Goal: Task Accomplishment & Management: Manage account settings

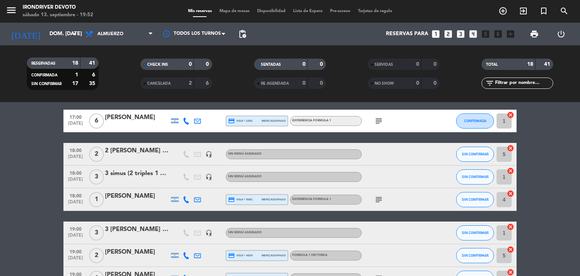
scroll to position [240, 0]
click at [56, 33] on input "dom. [DATE]" at bounding box center [82, 34] width 72 height 14
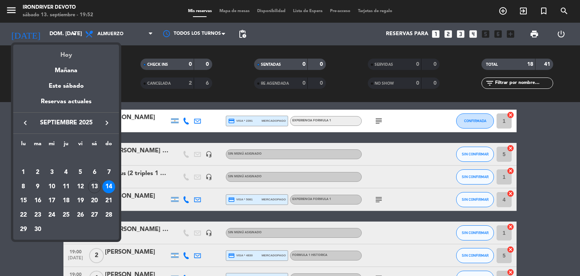
click at [66, 53] on div "Hoy" at bounding box center [66, 52] width 106 height 15
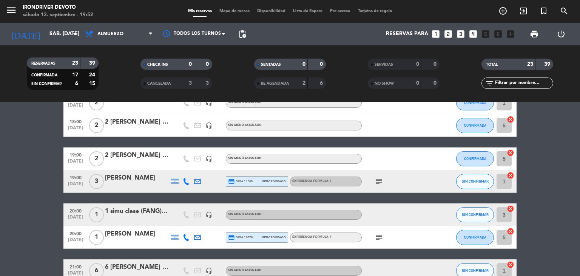
scroll to position [494, 0]
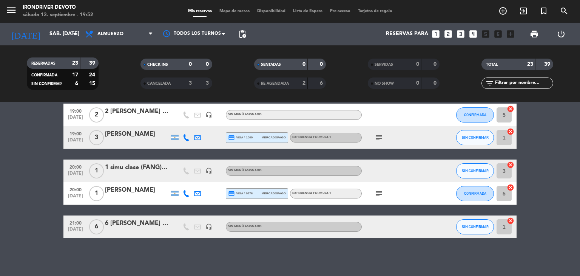
click at [132, 166] on div "1 simu clase (FANG) kart [PERSON_NAME] (14/8 - 13/9) saldado" at bounding box center [137, 167] width 64 height 10
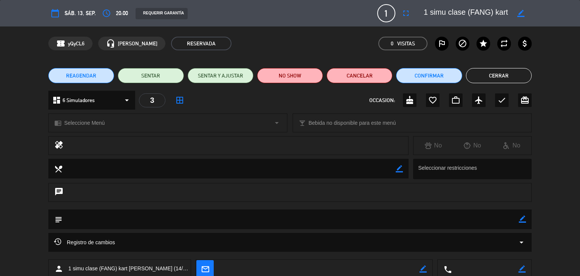
click at [520, 10] on icon "border_color" at bounding box center [520, 13] width 7 height 7
click at [504, 73] on button "Cerrar" at bounding box center [499, 75] width 66 height 15
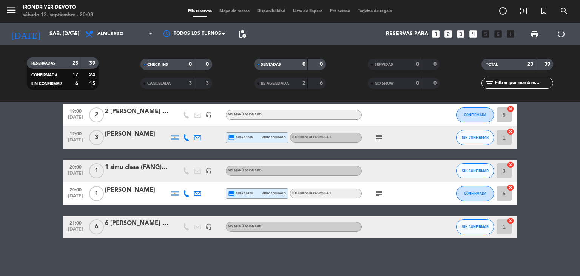
click at [377, 135] on icon "subject" at bounding box center [378, 137] width 9 height 9
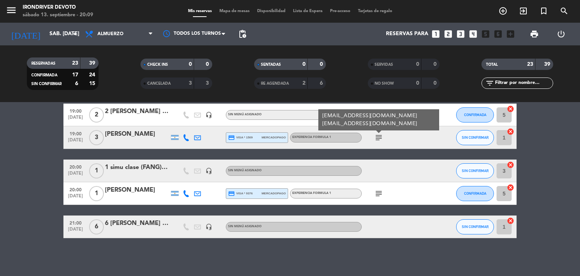
click at [402, 142] on div "subject [EMAIL_ADDRESS][DOMAIN_NAME] [EMAIL_ADDRESS][DOMAIN_NAME]" at bounding box center [396, 137] width 68 height 22
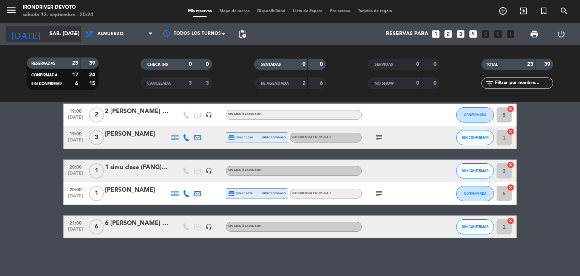
click at [65, 35] on input "sáb. [DATE]" at bounding box center [82, 34] width 72 height 14
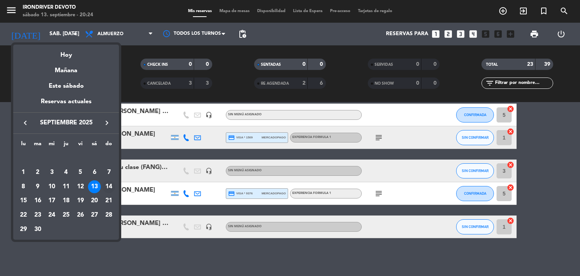
click at [109, 185] on div "14" at bounding box center [108, 186] width 13 height 13
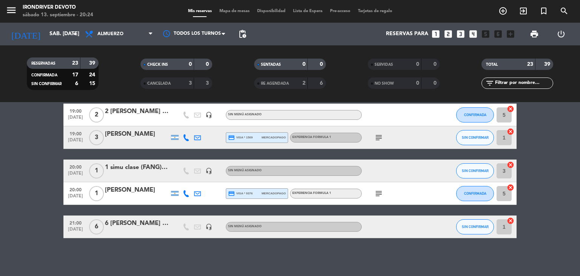
type input "dom. [DATE]"
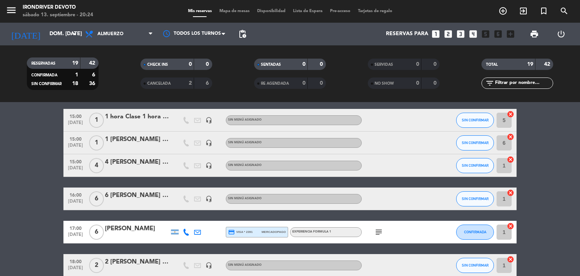
scroll to position [127, 0]
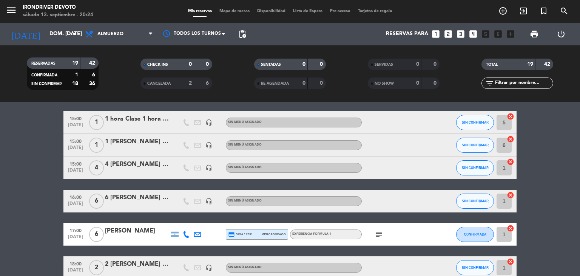
click at [132, 228] on div "[PERSON_NAME]" at bounding box center [137, 231] width 64 height 10
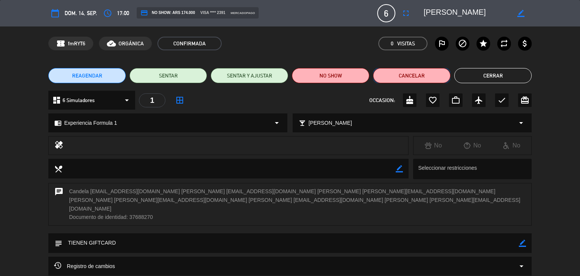
click at [395, 77] on button "Cancelar" at bounding box center [411, 75] width 77 height 15
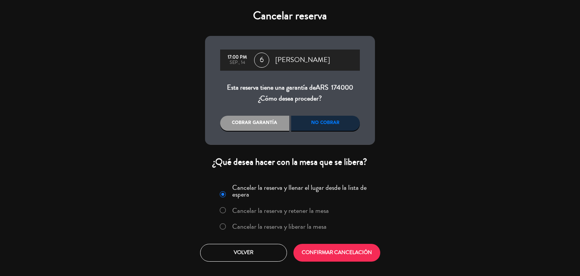
click at [331, 120] on div "No cobrar" at bounding box center [325, 122] width 69 height 15
click at [288, 225] on label "Cancelar la reserva y liberar la mesa" at bounding box center [279, 226] width 94 height 7
click at [361, 252] on button "CONFIRMAR CANCELACIÓN" at bounding box center [336, 252] width 87 height 18
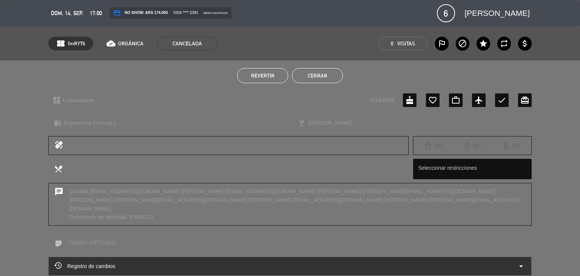
click at [321, 77] on button "Cerrar" at bounding box center [317, 75] width 51 height 15
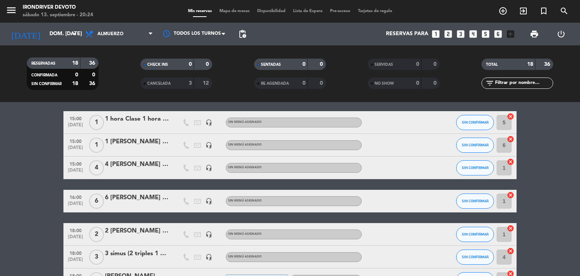
click at [144, 197] on div "6 [PERSON_NAME] (29,5k [PERSON_NAME])" at bounding box center [137, 197] width 64 height 10
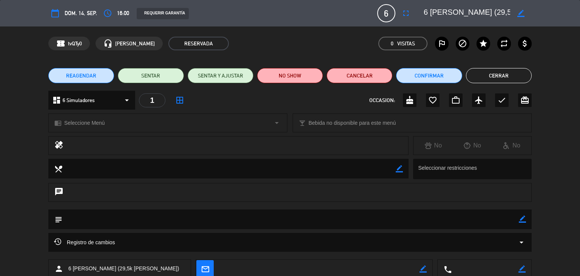
click at [521, 12] on icon "border_color" at bounding box center [520, 13] width 7 height 7
drag, startPoint x: 510, startPoint y: 13, endPoint x: 446, endPoint y: 18, distance: 63.7
click at [446, 18] on div at bounding box center [474, 13] width 113 height 14
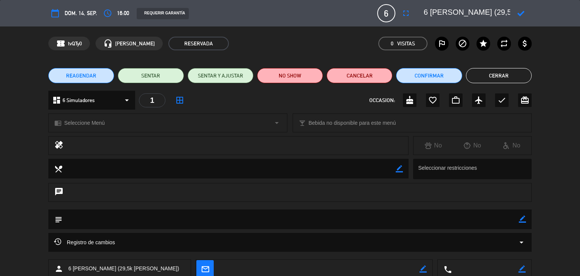
drag, startPoint x: 455, startPoint y: 14, endPoint x: 413, endPoint y: 13, distance: 42.3
click at [413, 13] on div "calendar_today dom. 14, sep. access_time 16:00 REQUERIR GARANTÍA 6 6 [PERSON_NA…" at bounding box center [289, 13] width 483 height 18
click at [492, 75] on button "Cerrar" at bounding box center [499, 75] width 66 height 15
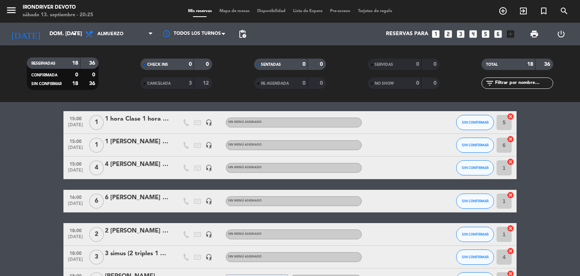
click at [500, 34] on icon "looks_6" at bounding box center [498, 34] width 10 height 10
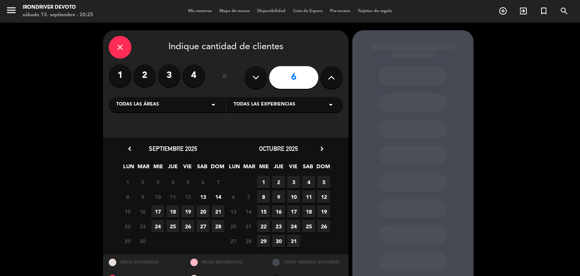
click at [217, 197] on span "14" at bounding box center [218, 196] width 12 height 12
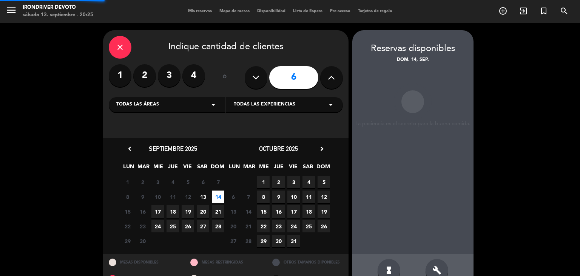
scroll to position [18, 0]
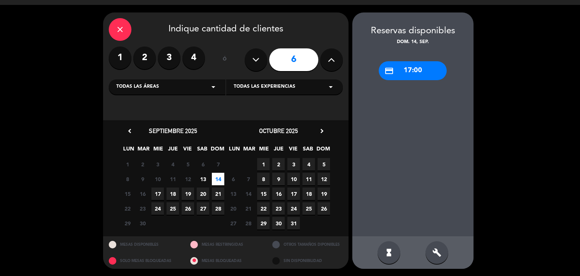
click at [424, 73] on div "credit_card 17:00" at bounding box center [413, 70] width 68 height 19
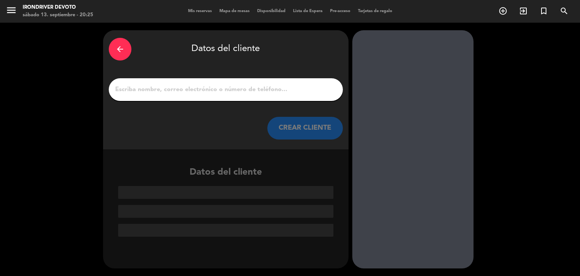
scroll to position [0, 0]
click at [280, 90] on input "1" at bounding box center [225, 89] width 223 height 11
paste input "6 [PERSON_NAME]"
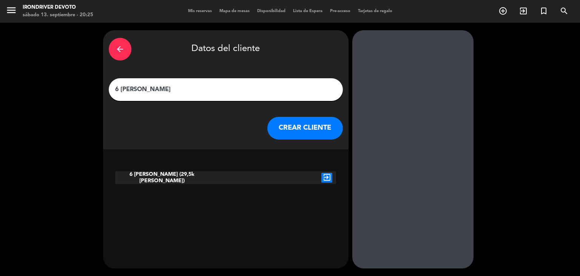
type input "6 [PERSON_NAME]"
click at [328, 177] on icon "exit_to_app" at bounding box center [326, 177] width 11 height 10
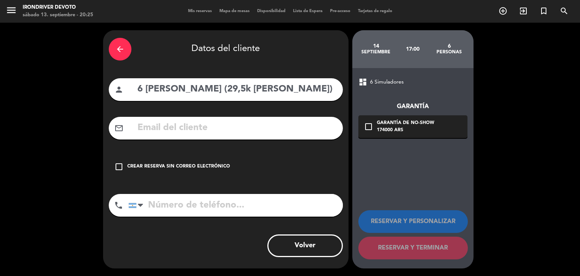
click at [171, 165] on div "Crear reserva sin correo electrónico" at bounding box center [178, 167] width 103 height 8
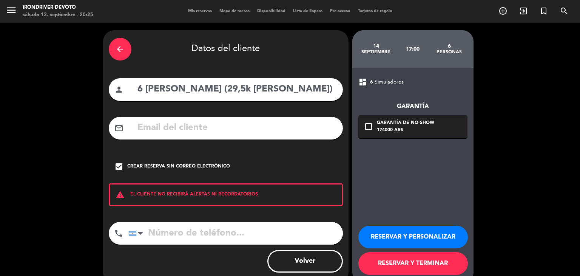
click at [412, 264] on button "RESERVAR Y TERMINAR" at bounding box center [412, 263] width 109 height 23
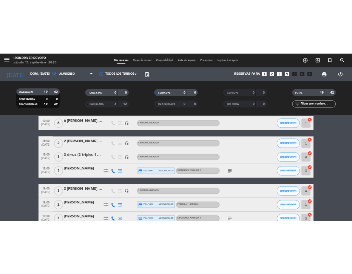
scroll to position [250, 0]
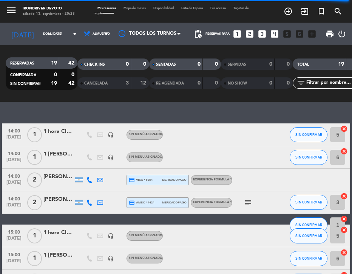
click at [247, 34] on icon "looks_two" at bounding box center [250, 34] width 10 height 10
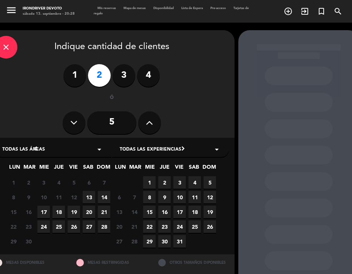
click at [43, 212] on span "17" at bounding box center [43, 212] width 12 height 12
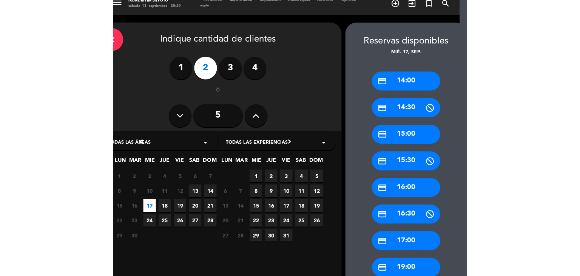
scroll to position [0, 7]
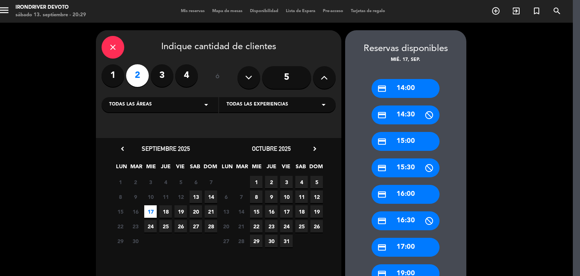
click at [115, 38] on div "close" at bounding box center [113, 47] width 23 height 23
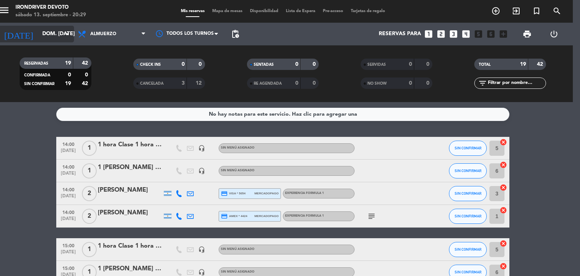
click at [54, 34] on input "dom. [DATE]" at bounding box center [74, 34] width 72 height 14
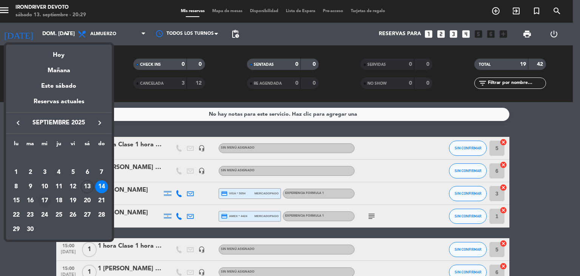
click at [46, 200] on div "17" at bounding box center [44, 200] width 13 height 13
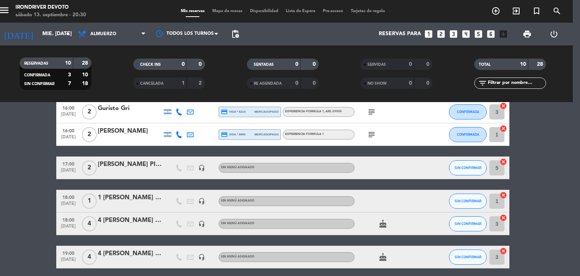
scroll to position [60, 0]
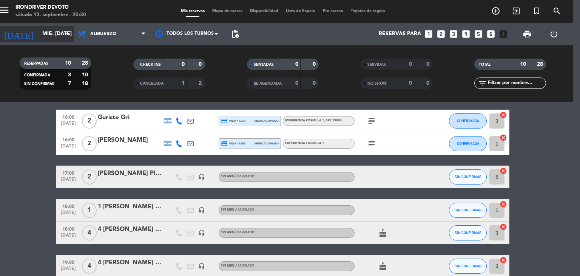
click at [39, 36] on input "mié. [DATE]" at bounding box center [74, 34] width 72 height 14
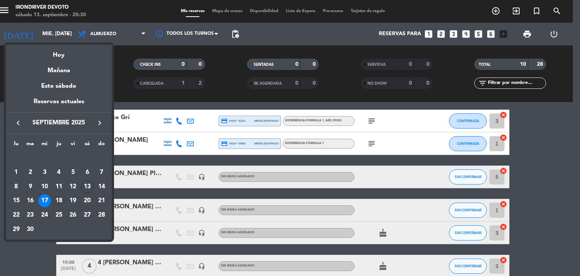
click at [55, 202] on div "18" at bounding box center [58, 200] width 13 height 13
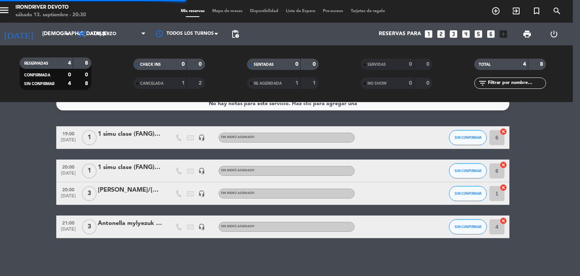
scroll to position [11, 0]
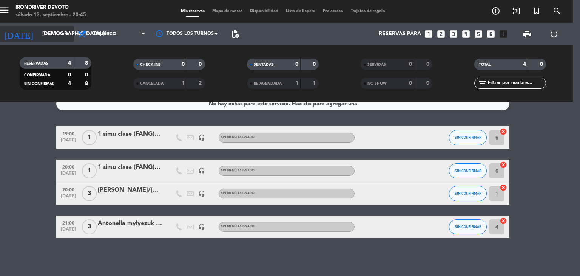
click at [38, 40] on input "[DEMOGRAPHIC_DATA] [DATE]" at bounding box center [74, 34] width 72 height 14
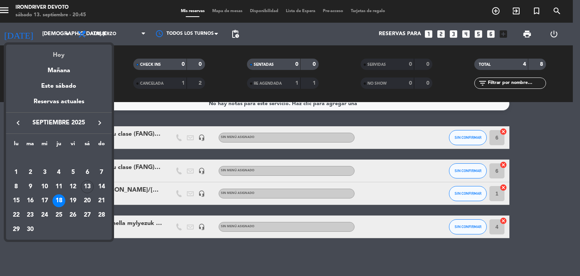
click at [50, 53] on div "Hoy" at bounding box center [59, 52] width 106 height 15
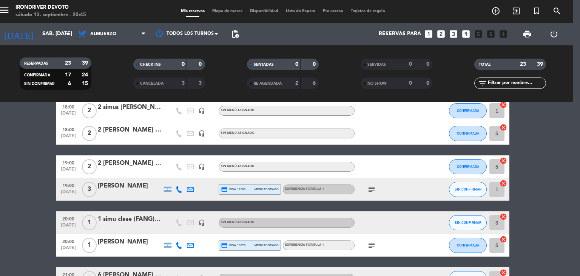
scroll to position [494, 0]
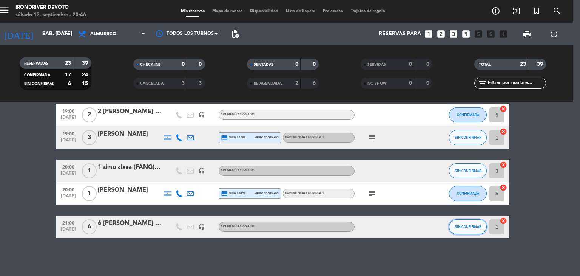
click at [462, 226] on span "SIN CONFIRMAR" at bounding box center [467, 226] width 27 height 4
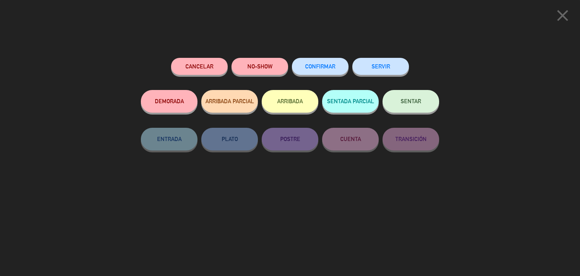
click at [314, 66] on span "CONFIRMAR" at bounding box center [320, 66] width 30 height 6
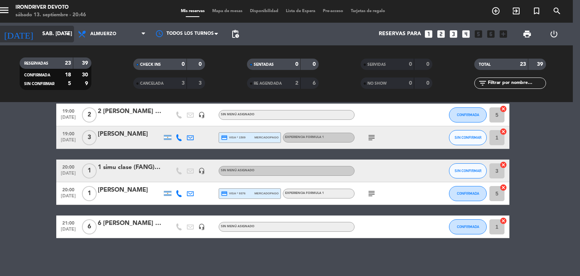
click at [50, 35] on input "sáb. [DATE]" at bounding box center [74, 34] width 72 height 14
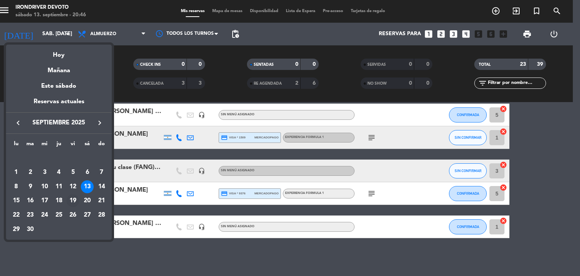
click at [73, 200] on div "19" at bounding box center [72, 200] width 13 height 13
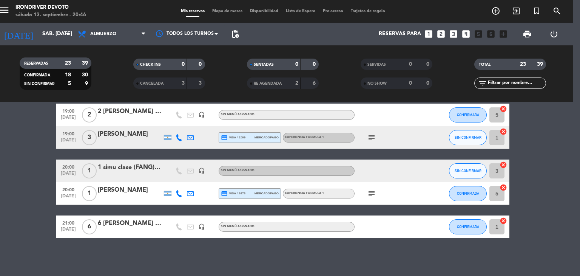
type input "vie. [DATE]"
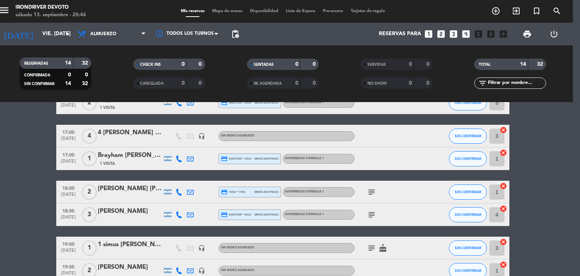
scroll to position [155, 0]
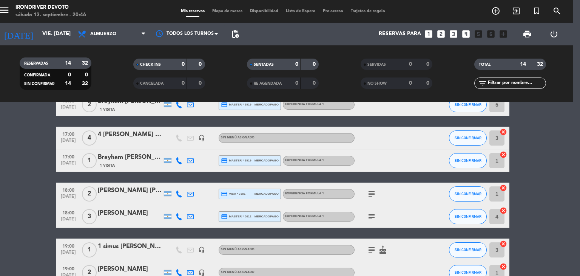
click at [111, 166] on span "1 Visita" at bounding box center [107, 165] width 15 height 6
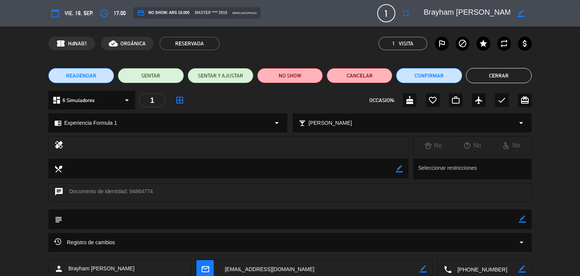
click at [515, 74] on button "Cerrar" at bounding box center [499, 75] width 66 height 15
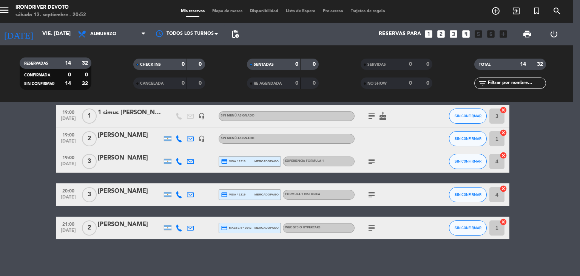
scroll to position [290, 0]
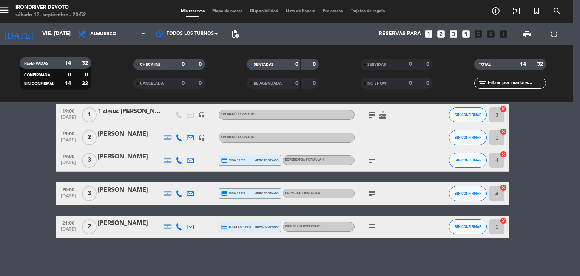
click at [440, 33] on icon "looks_two" at bounding box center [441, 34] width 10 height 10
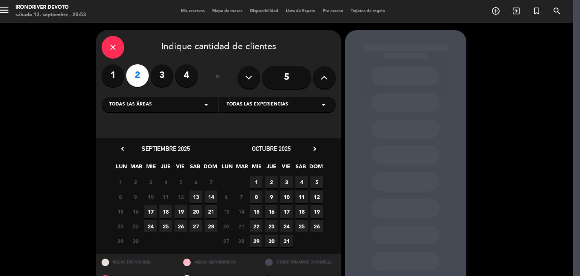
click at [182, 211] on span "19" at bounding box center [180, 211] width 12 height 12
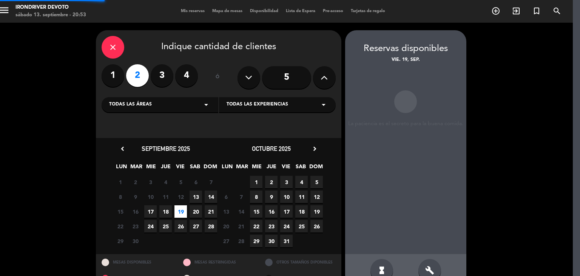
scroll to position [18, 7]
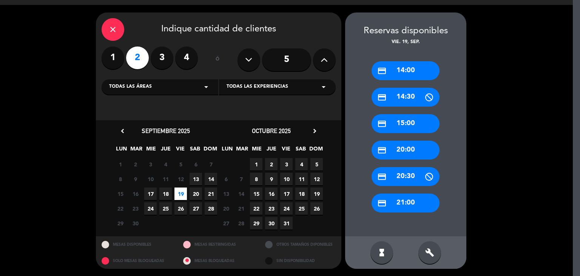
click at [401, 148] on div "credit_card 20:00" at bounding box center [405, 149] width 68 height 19
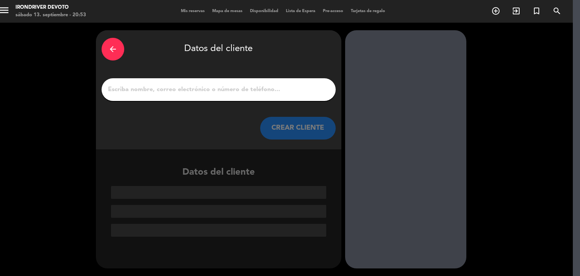
click at [208, 88] on input "1" at bounding box center [218, 89] width 223 height 11
paste input "[PERSON_NAME]"
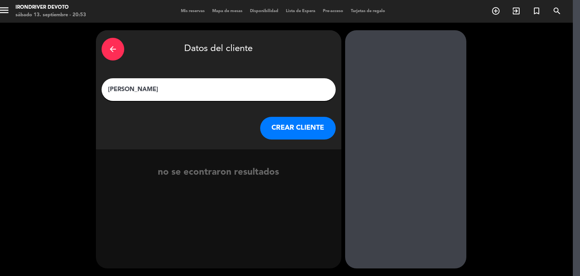
type input "[PERSON_NAME]"
click at [288, 131] on button "CREAR CLIENTE" at bounding box center [297, 128] width 75 height 23
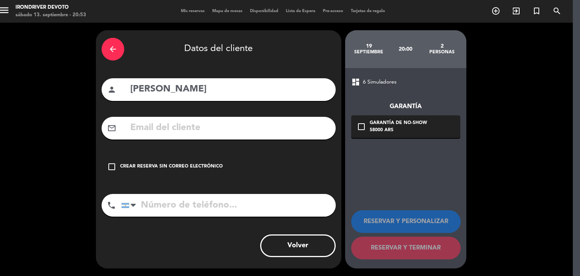
click at [162, 206] on input "tel" at bounding box center [228, 205] width 214 height 23
paste input "[PHONE_NUMBER]"
type input "[PHONE_NUMBER]"
click at [125, 206] on div at bounding box center [126, 204] width 8 height 5
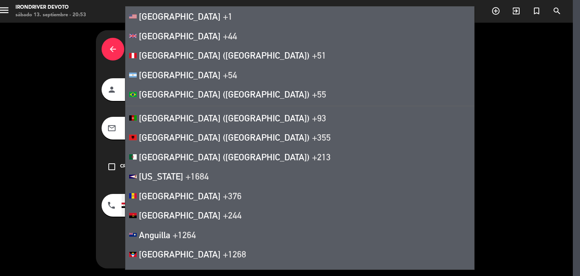
scroll to position [3875, 0]
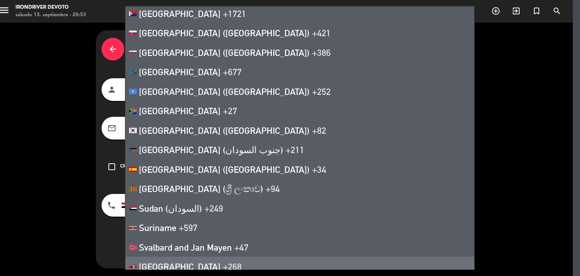
click at [88, 215] on div "arrow_back Datos del cliente person [PERSON_NAME] mail_outline check_box_outlin…" at bounding box center [283, 149] width 580 height 253
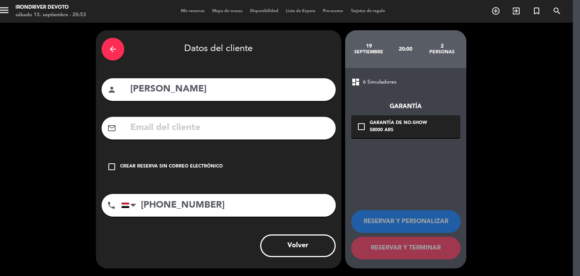
click at [204, 129] on input "text" at bounding box center [229, 127] width 200 height 15
drag, startPoint x: 171, startPoint y: 163, endPoint x: 206, endPoint y: 174, distance: 36.5
click at [171, 163] on div "Crear reserva sin correo electrónico" at bounding box center [171, 167] width 103 height 8
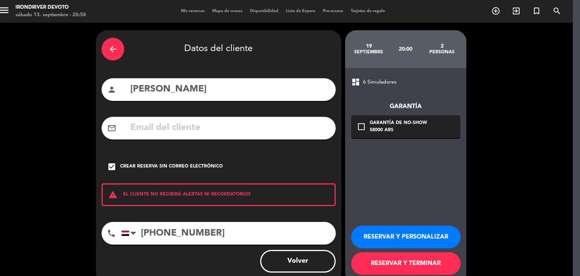
drag, startPoint x: 187, startPoint y: 88, endPoint x: 129, endPoint y: 92, distance: 58.3
click at [129, 92] on input "[PERSON_NAME]" at bounding box center [229, 89] width 200 height 15
click at [389, 263] on button "RESERVAR Y TERMINAR" at bounding box center [405, 263] width 109 height 23
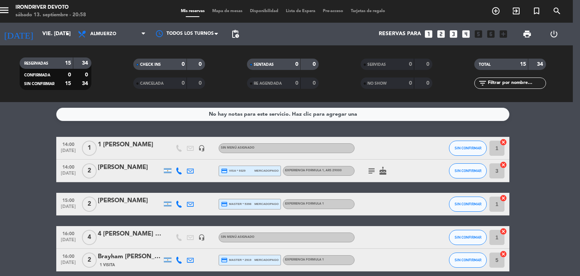
click at [440, 33] on icon "looks_two" at bounding box center [441, 34] width 10 height 10
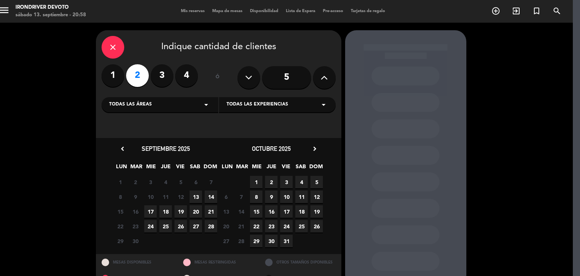
click at [180, 213] on span "19" at bounding box center [180, 211] width 12 height 12
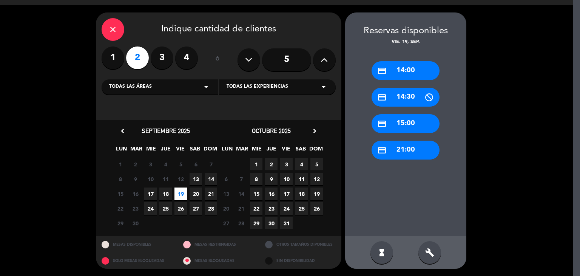
click at [399, 148] on div "credit_card 21:00" at bounding box center [405, 149] width 68 height 19
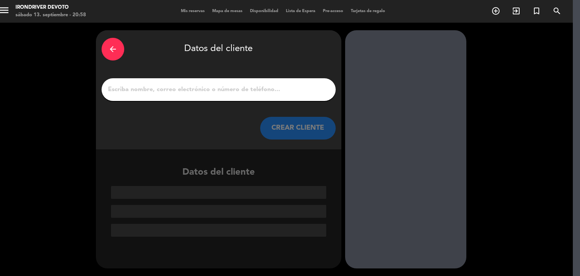
click at [219, 87] on input "1" at bounding box center [218, 89] width 223 height 11
paste input "[PERSON_NAME]"
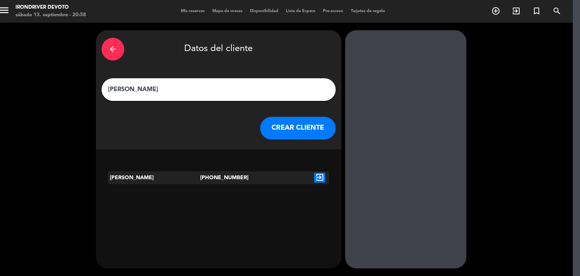
type input "[PERSON_NAME]"
click at [322, 175] on icon "exit_to_app" at bounding box center [319, 177] width 11 height 10
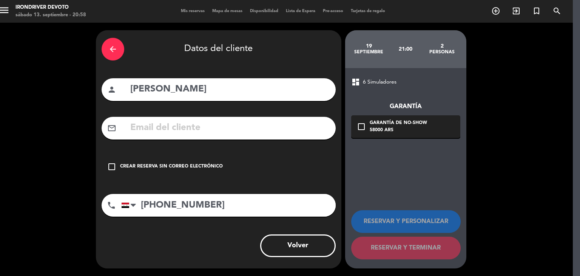
click at [192, 162] on div "check_box_outline_blank Crear reserva sin correo electrónico" at bounding box center [219, 166] width 234 height 23
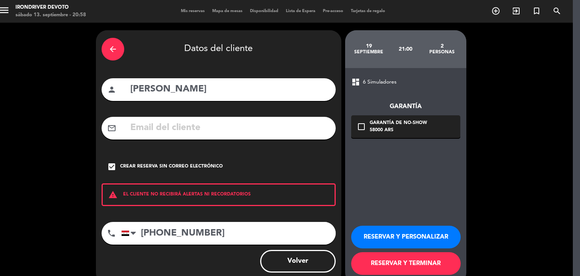
click at [389, 262] on button "RESERVAR Y TERMINAR" at bounding box center [405, 263] width 109 height 23
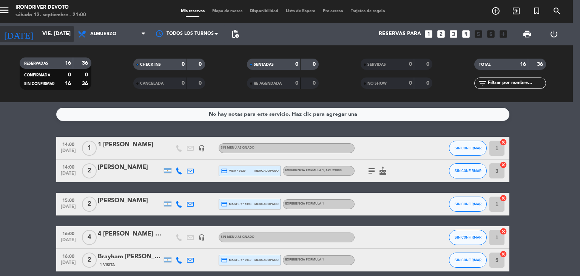
click at [50, 34] on input "vie. [DATE]" at bounding box center [74, 34] width 72 height 14
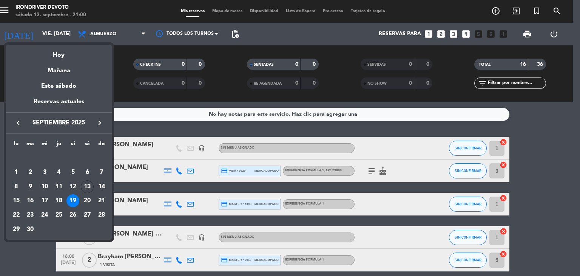
click at [426, 33] on div at bounding box center [290, 138] width 580 height 276
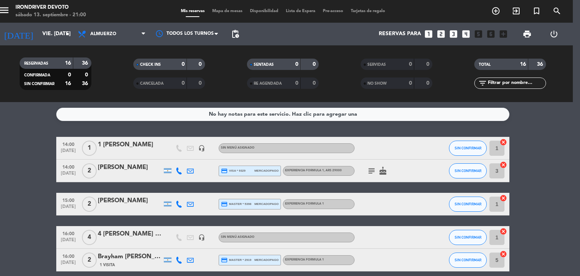
click at [429, 34] on icon "looks_one" at bounding box center [428, 34] width 10 height 10
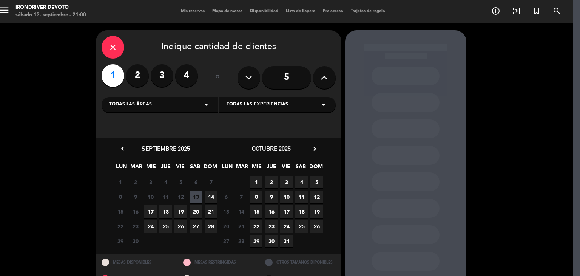
click at [195, 211] on span "20" at bounding box center [195, 211] width 12 height 12
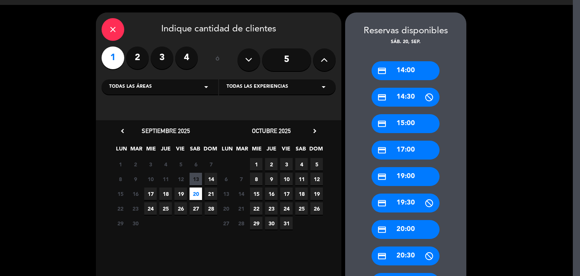
scroll to position [81, 7]
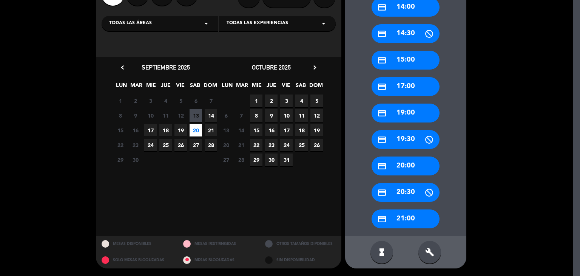
click at [411, 167] on div "credit_card 20:00" at bounding box center [405, 165] width 68 height 19
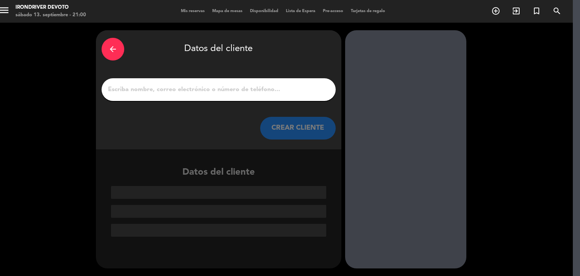
scroll to position [0, 7]
click at [211, 96] on div at bounding box center [219, 89] width 234 height 23
click at [199, 88] on input "1" at bounding box center [218, 89] width 223 height 11
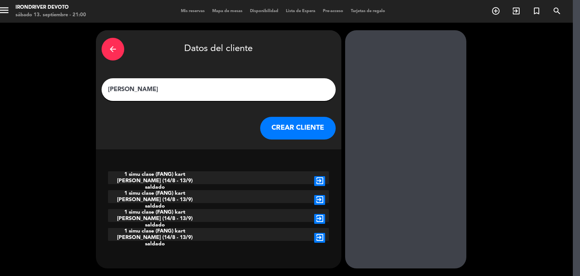
type input "[PERSON_NAME]"
click at [288, 125] on button "CREAR CLIENTE" at bounding box center [297, 128] width 75 height 23
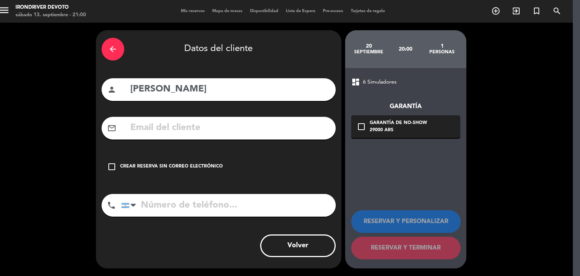
click at [168, 126] on input "text" at bounding box center [229, 127] width 200 height 15
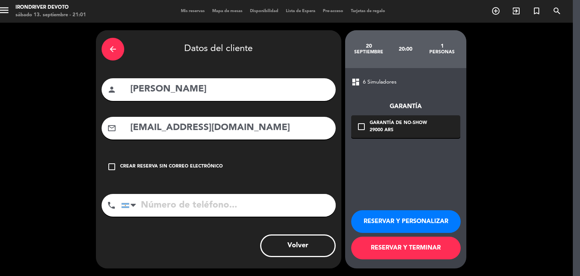
type input "[EMAIL_ADDRESS][DOMAIN_NAME]"
click at [176, 204] on input "tel" at bounding box center [228, 205] width 214 height 23
type input "1130630461"
click at [409, 218] on button "RESERVAR Y PERSONALIZAR" at bounding box center [405, 221] width 109 height 23
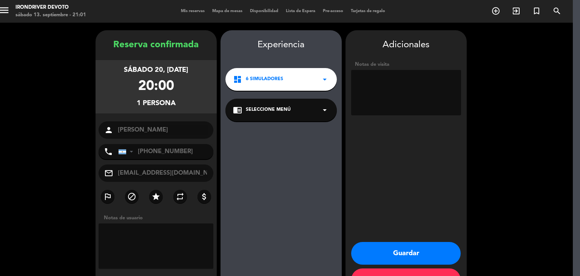
scroll to position [26, 7]
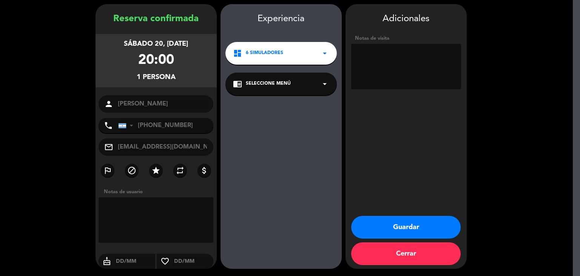
click at [159, 206] on textarea at bounding box center [156, 219] width 115 height 45
type textarea "CLASE KART"
click at [408, 231] on button "Guardar" at bounding box center [405, 227] width 109 height 23
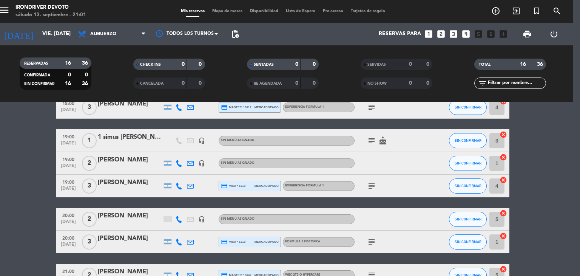
scroll to position [260, 0]
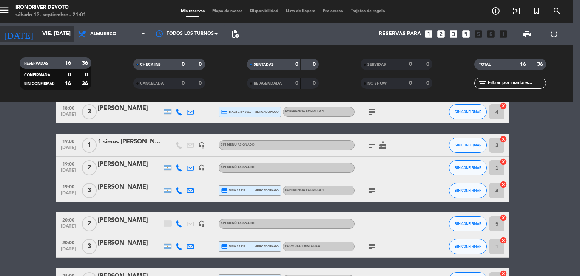
click at [38, 35] on input "vie. [DATE]" at bounding box center [74, 34] width 72 height 14
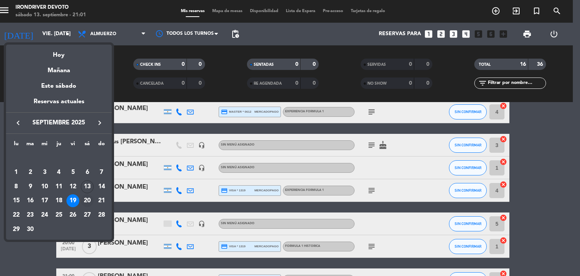
click at [86, 196] on div "20" at bounding box center [87, 200] width 13 height 13
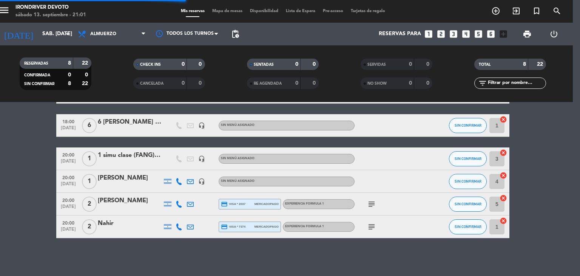
scroll to position [112, 0]
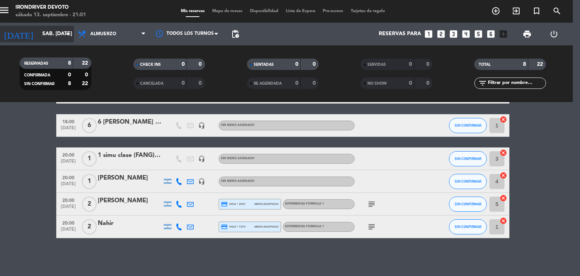
click at [69, 31] on icon "arrow_drop_down" at bounding box center [67, 33] width 9 height 9
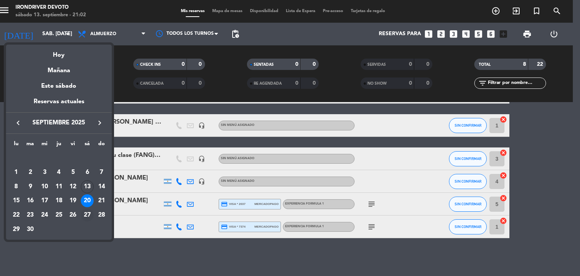
click at [86, 215] on div "27" at bounding box center [87, 214] width 13 height 13
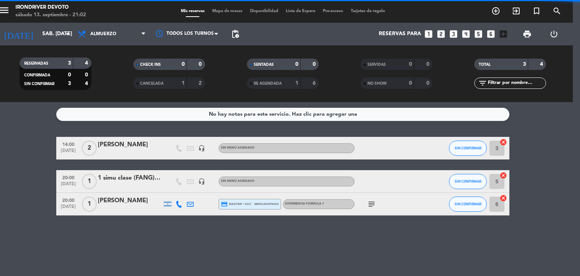
scroll to position [0, 0]
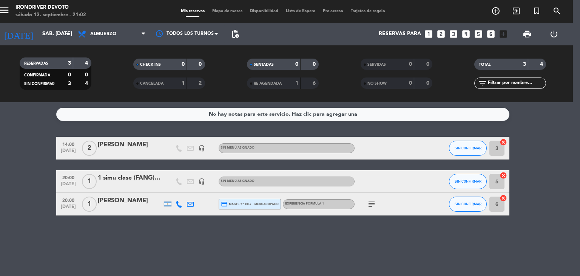
click at [127, 179] on div "1 simu clase (FANG) kart [PERSON_NAME] (14/8 - 13/9) saldado" at bounding box center [130, 178] width 64 height 10
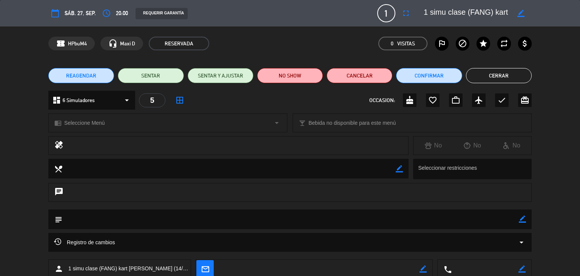
click at [520, 10] on icon "border_color" at bounding box center [520, 13] width 7 height 7
click at [371, 77] on button "Cancelar" at bounding box center [359, 75] width 66 height 15
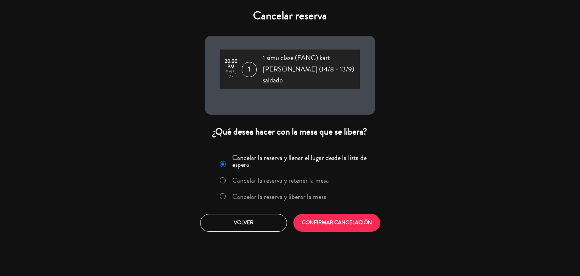
click at [302, 193] on label "Cancelar la reserva y liberar la mesa" at bounding box center [279, 196] width 94 height 7
click at [333, 214] on button "CONFIRMAR CANCELACIÓN" at bounding box center [336, 223] width 87 height 18
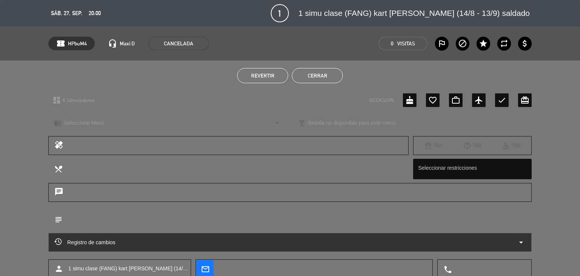
click at [313, 77] on button "Cerrar" at bounding box center [317, 75] width 51 height 15
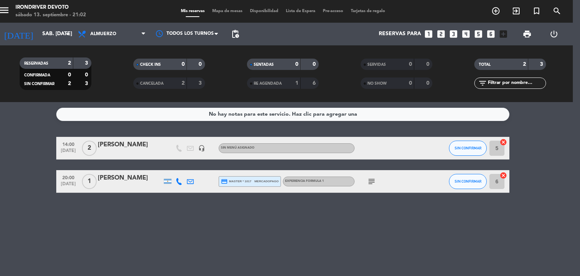
click at [47, 25] on div "[DATE] sáb. [DATE] arrow_drop_down" at bounding box center [35, 34] width 75 height 23
click at [47, 34] on input "sáb. [DATE]" at bounding box center [74, 34] width 72 height 14
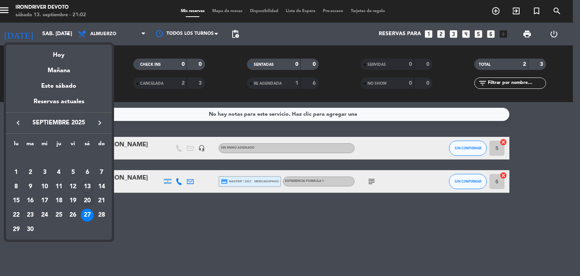
click at [88, 200] on div "20" at bounding box center [87, 200] width 13 height 13
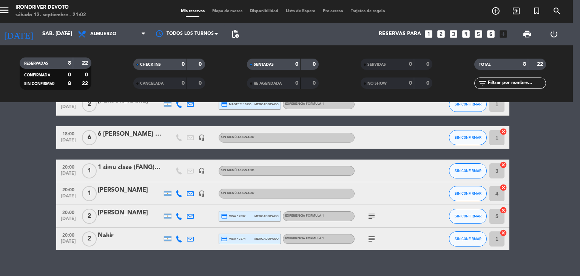
scroll to position [112, 0]
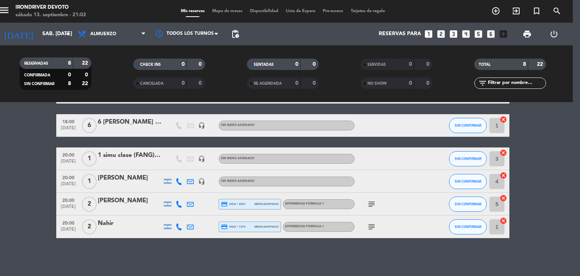
click at [128, 157] on div "1 simu clase (FANG) kart [PERSON_NAME] (14/8 - 13/9) saldado" at bounding box center [130, 155] width 64 height 10
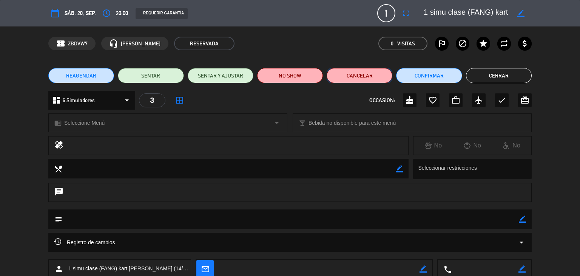
click at [367, 77] on button "Cancelar" at bounding box center [359, 75] width 66 height 15
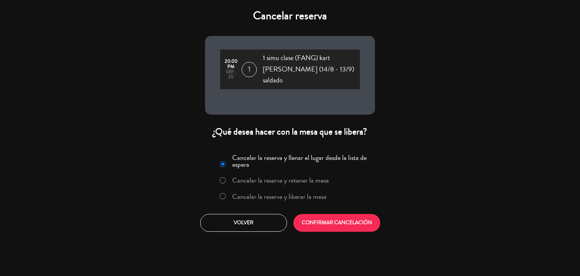
click at [306, 193] on label "Cancelar la reserva y liberar la mesa" at bounding box center [279, 196] width 94 height 7
click at [328, 214] on button "CONFIRMAR CANCELACIÓN" at bounding box center [336, 223] width 87 height 18
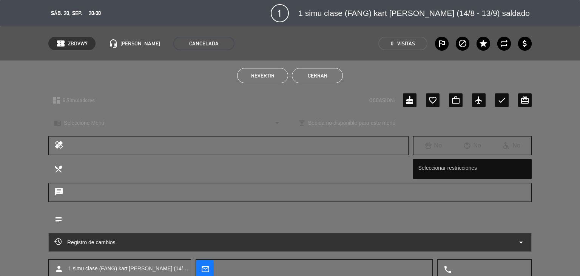
click at [317, 75] on button "Cerrar" at bounding box center [317, 75] width 51 height 15
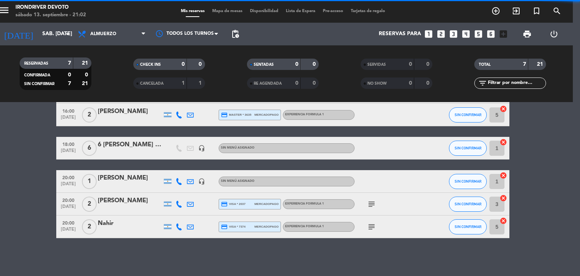
scroll to position [89, 0]
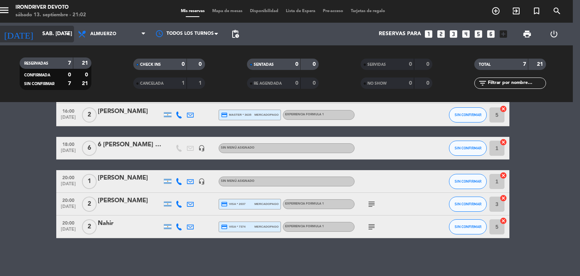
click at [45, 41] on div "[DATE] sáb. [DATE] arrow_drop_down" at bounding box center [35, 34] width 75 height 17
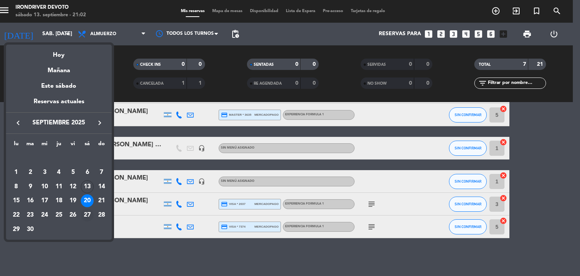
click at [88, 214] on div "27" at bounding box center [87, 214] width 13 height 13
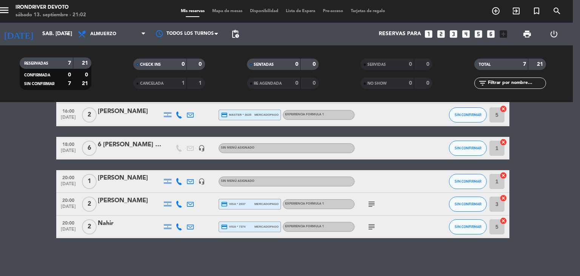
type input "sáb. [DATE]"
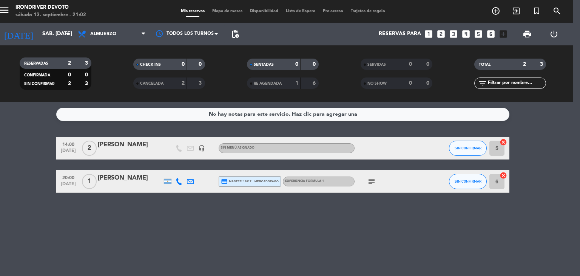
click at [428, 36] on icon "looks_one" at bounding box center [428, 34] width 10 height 10
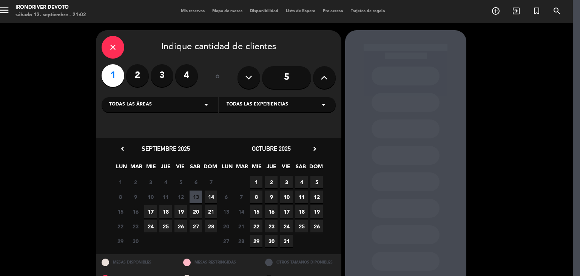
click at [196, 227] on span "27" at bounding box center [195, 226] width 12 height 12
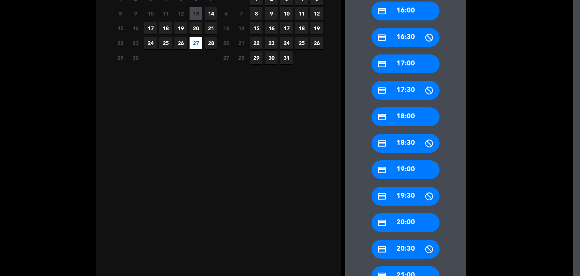
scroll to position [206, 7]
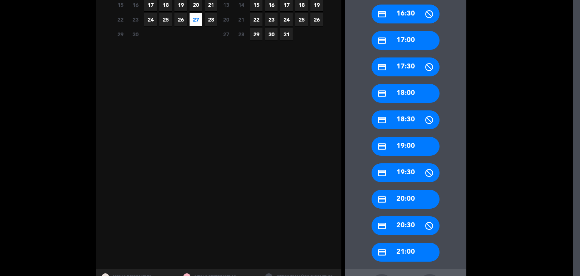
click at [414, 200] on div "credit_card 20:00" at bounding box center [405, 198] width 68 height 19
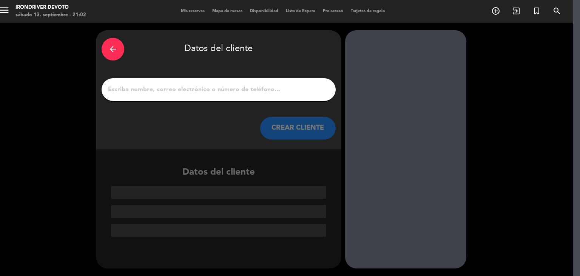
scroll to position [0, 7]
click at [251, 95] on div at bounding box center [219, 89] width 234 height 23
click at [227, 93] on input "1" at bounding box center [218, 89] width 223 height 11
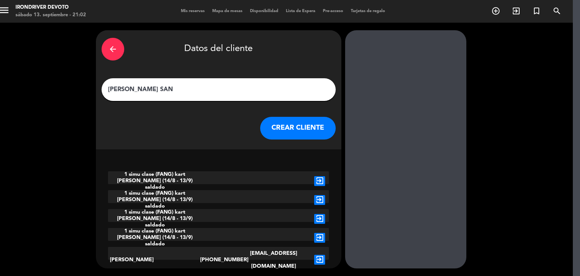
type input "[PERSON_NAME] SAN"
click at [320, 254] on icon "exit_to_app" at bounding box center [319, 259] width 11 height 10
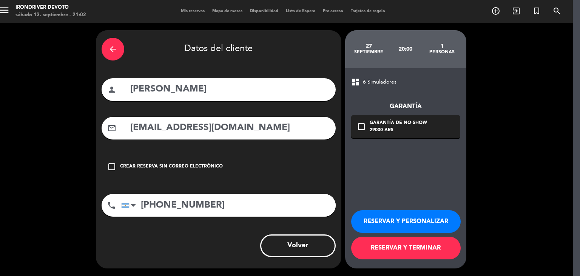
click at [399, 249] on button "RESERVAR Y TERMINAR" at bounding box center [405, 247] width 109 height 23
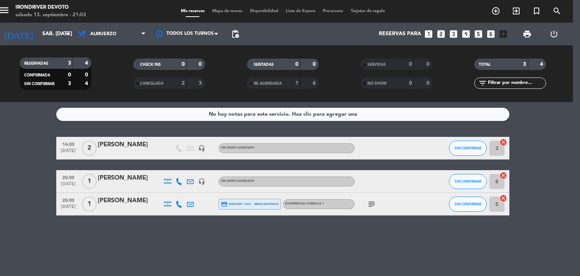
click at [430, 35] on icon "looks_one" at bounding box center [428, 34] width 10 height 10
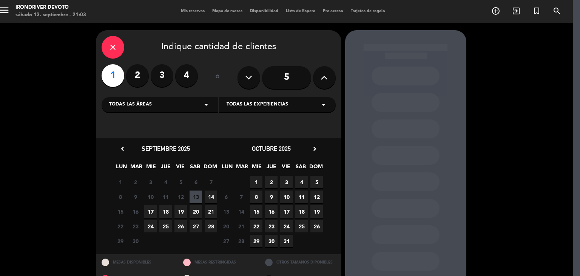
click at [302, 182] on span "4" at bounding box center [301, 182] width 12 height 12
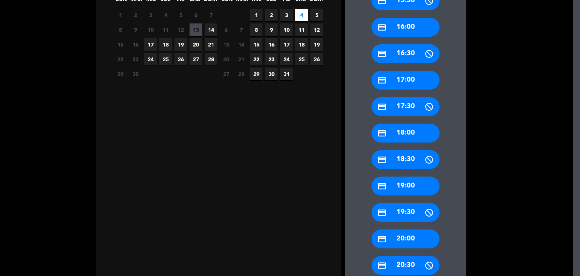
scroll to position [169, 7]
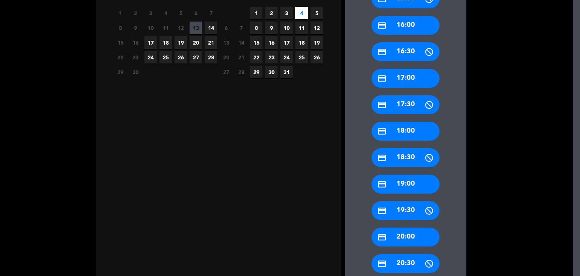
click at [403, 237] on div "credit_card 20:00" at bounding box center [405, 236] width 68 height 19
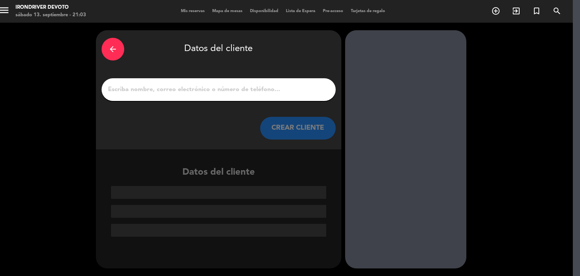
scroll to position [0, 7]
click at [171, 86] on input "1" at bounding box center [218, 89] width 223 height 11
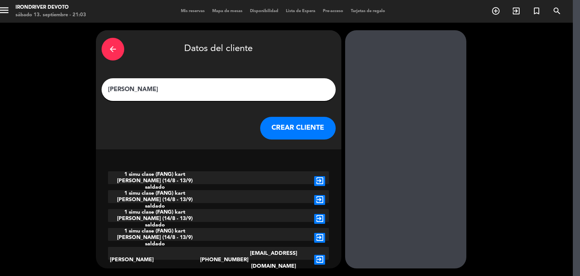
type input "[PERSON_NAME]"
click at [320, 254] on icon "exit_to_app" at bounding box center [319, 259] width 11 height 10
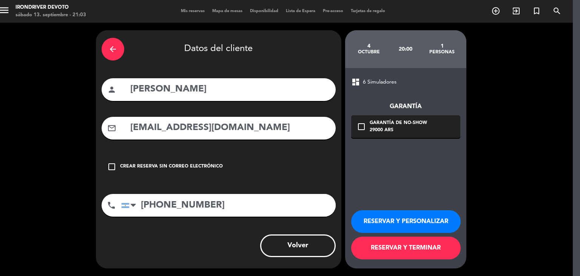
click at [399, 248] on button "RESERVAR Y TERMINAR" at bounding box center [405, 247] width 109 height 23
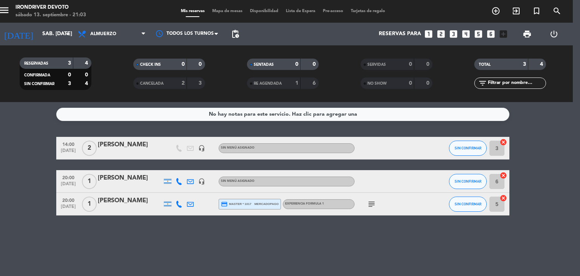
click at [429, 33] on icon "looks_one" at bounding box center [428, 34] width 10 height 10
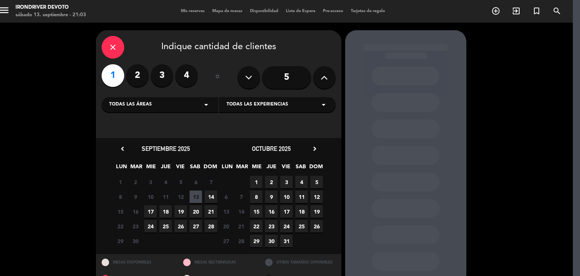
click at [302, 194] on span "11" at bounding box center [301, 196] width 12 height 12
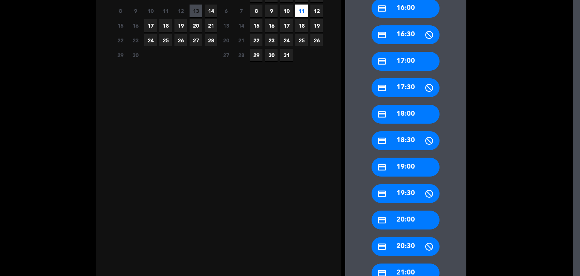
scroll to position [206, 7]
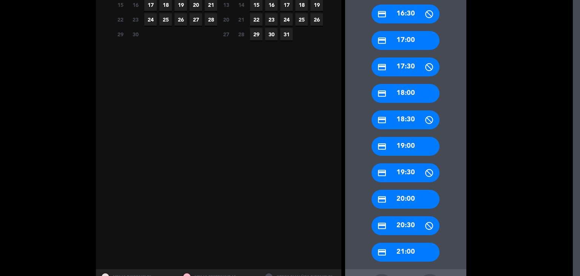
click at [410, 200] on div "credit_card 20:00" at bounding box center [405, 198] width 68 height 19
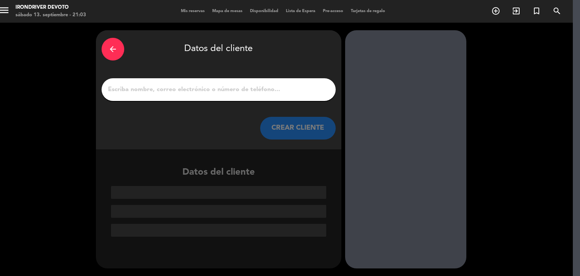
scroll to position [0, 7]
click at [245, 91] on input "1" at bounding box center [218, 89] width 223 height 11
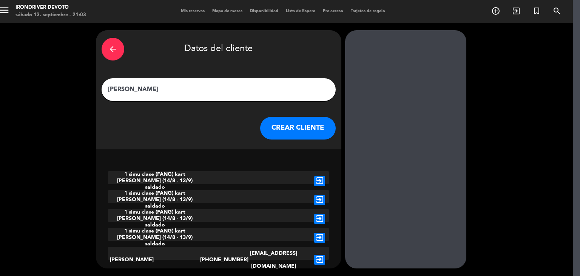
type input "[PERSON_NAME]"
click at [321, 254] on icon "exit_to_app" at bounding box center [319, 259] width 11 height 10
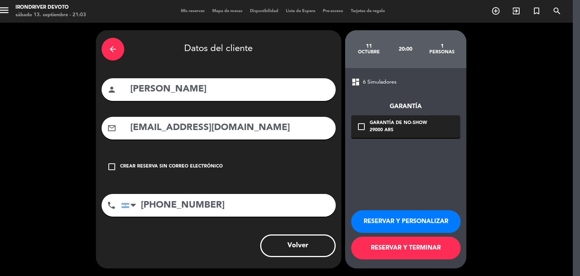
click at [425, 246] on button "RESERVAR Y TERMINAR" at bounding box center [405, 247] width 109 height 23
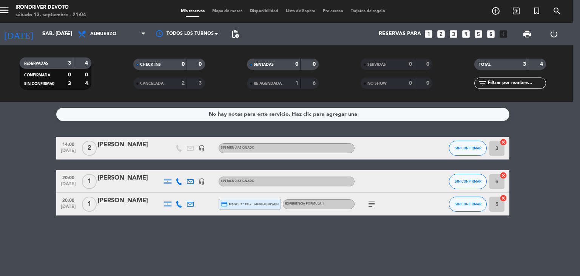
click at [369, 205] on icon "subject" at bounding box center [371, 203] width 9 height 9
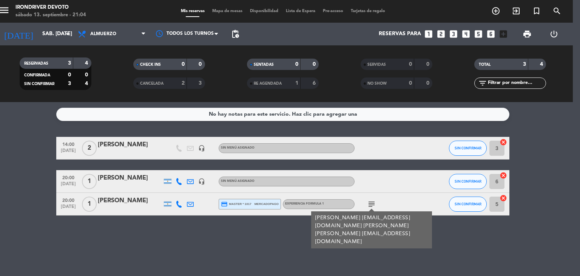
click at [371, 206] on icon "subject" at bounding box center [371, 203] width 9 height 9
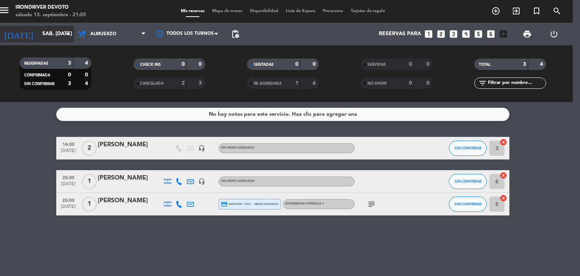
click at [50, 29] on input "sáb. [DATE]" at bounding box center [74, 34] width 72 height 14
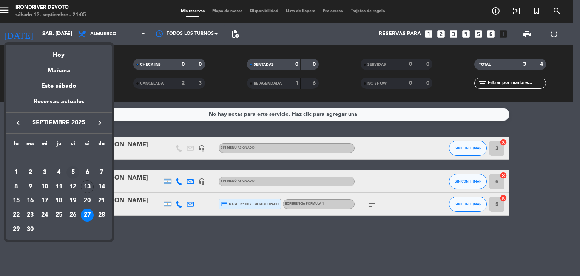
click at [72, 172] on div "5" at bounding box center [72, 172] width 13 height 13
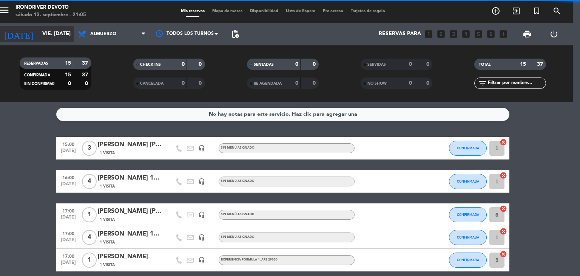
click at [45, 39] on input "vie. [DATE]" at bounding box center [74, 34] width 72 height 14
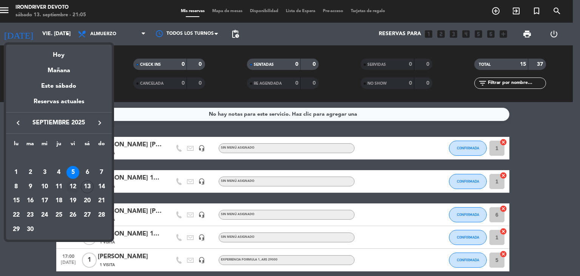
click at [74, 186] on div "12" at bounding box center [72, 186] width 13 height 13
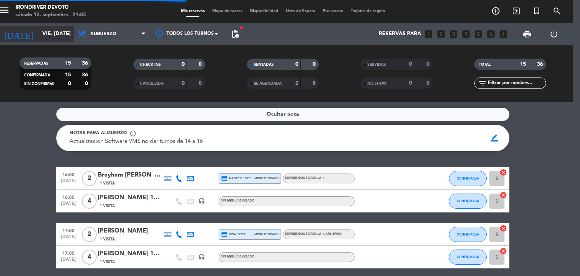
click at [41, 31] on input "vie. [DATE]" at bounding box center [74, 34] width 72 height 14
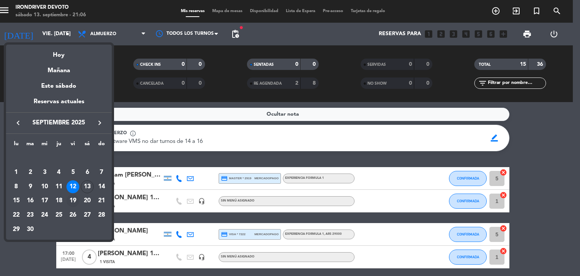
click at [74, 201] on div "19" at bounding box center [72, 200] width 13 height 13
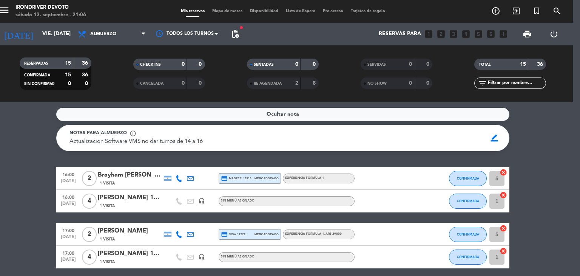
type input "vie. [DATE]"
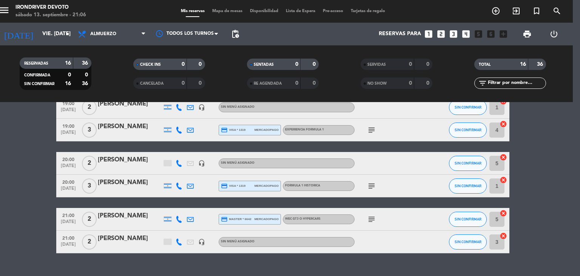
scroll to position [335, 0]
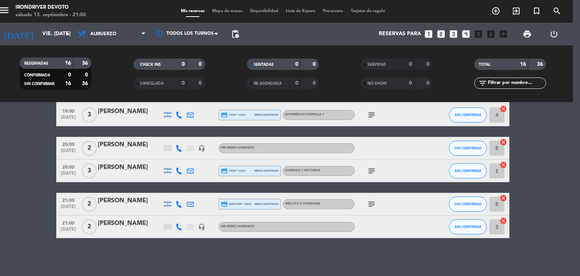
click at [115, 144] on div "[PERSON_NAME]" at bounding box center [130, 145] width 64 height 10
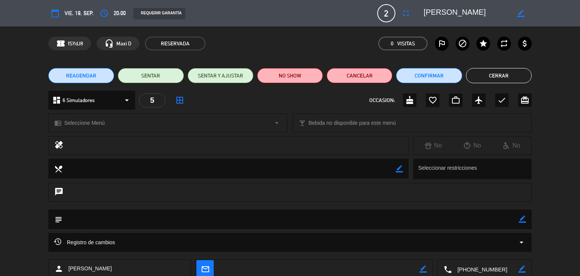
scroll to position [48, 0]
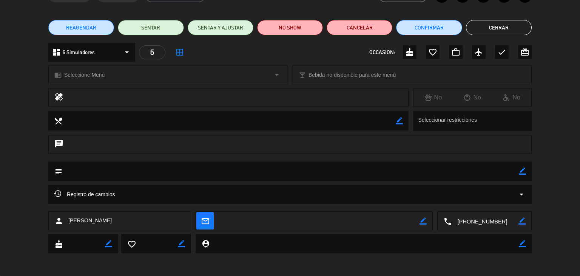
click at [419, 218] on textarea at bounding box center [319, 220] width 200 height 19
click at [420, 219] on icon "border_color" at bounding box center [422, 220] width 7 height 7
paste textarea "[EMAIL_ADDRESS][DOMAIN_NAME]"
type textarea "[EMAIL_ADDRESS][DOMAIN_NAME]"
click at [426, 221] on div "mail_outline" at bounding box center [314, 220] width 236 height 19
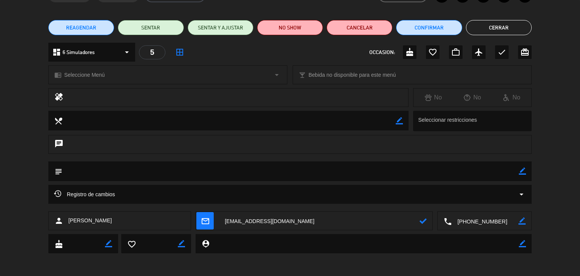
click at [422, 221] on icon at bounding box center [422, 220] width 7 height 7
click at [499, 34] on button "Cerrar" at bounding box center [499, 27] width 66 height 15
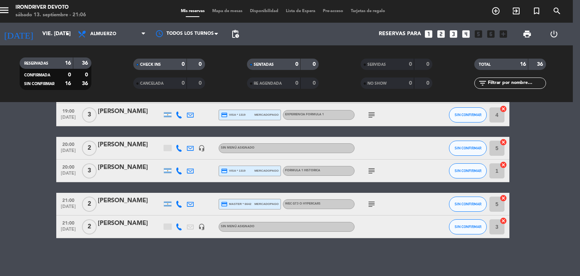
click at [121, 225] on div "[PERSON_NAME]" at bounding box center [130, 223] width 64 height 10
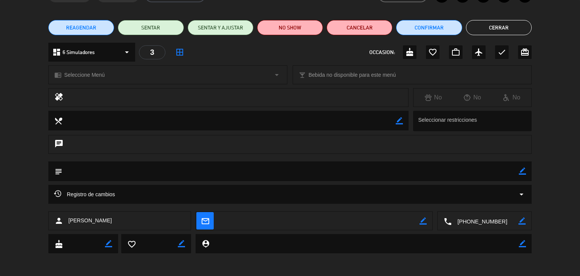
click at [424, 220] on icon "border_color" at bounding box center [422, 220] width 7 height 7
paste textarea "[EMAIL_ADDRESS][DOMAIN_NAME]"
type textarea "[EMAIL_ADDRESS][DOMAIN_NAME]"
click at [420, 221] on icon at bounding box center [422, 220] width 7 height 7
click at [517, 29] on button "Cerrar" at bounding box center [499, 27] width 66 height 15
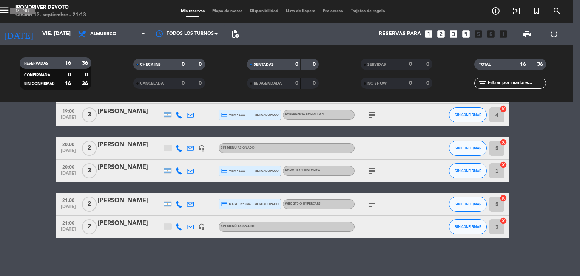
click at [6, 9] on icon "menu" at bounding box center [3, 10] width 11 height 11
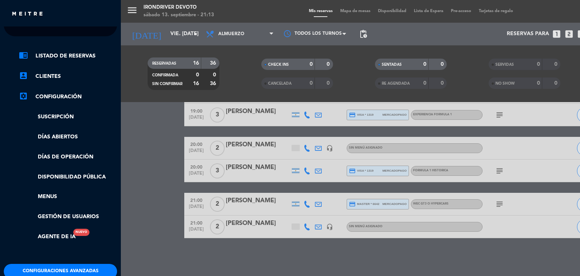
scroll to position [0, 0]
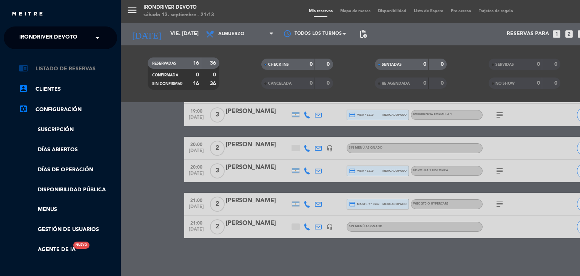
click at [62, 72] on link "chrome_reader_mode Listado de Reservas" at bounding box center [68, 68] width 98 height 9
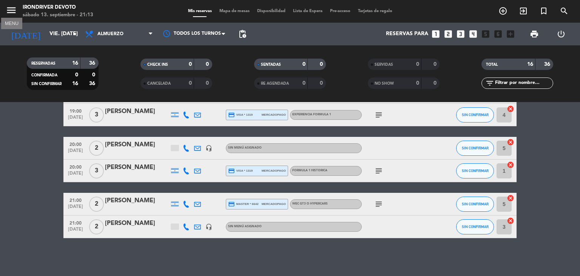
click at [6, 9] on icon "menu" at bounding box center [11, 10] width 11 height 11
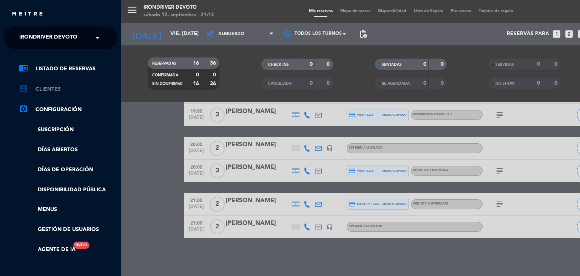
click at [52, 85] on link "account_box Clientes" at bounding box center [68, 89] width 98 height 9
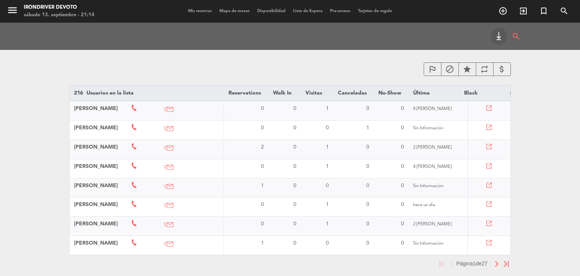
click at [497, 265] on img "button" at bounding box center [496, 263] width 5 height 6
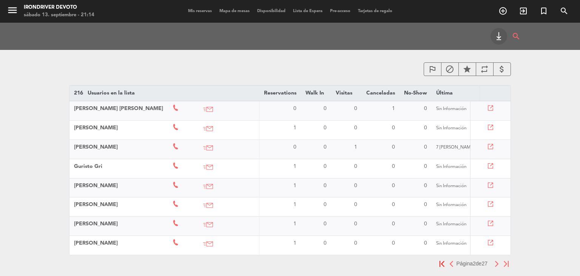
click at [497, 265] on img "button" at bounding box center [496, 263] width 5 height 6
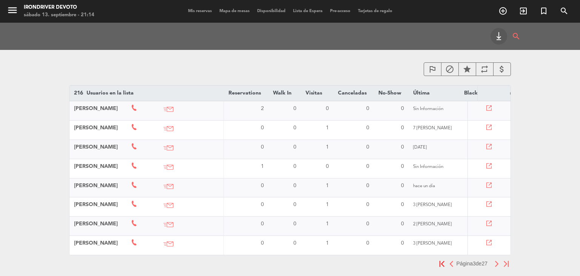
click at [270, 13] on span "Disponibilidad" at bounding box center [271, 11] width 36 height 4
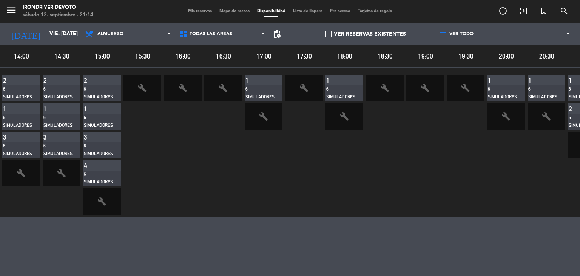
click at [308, 13] on span "Lista de Espera" at bounding box center [307, 11] width 37 height 4
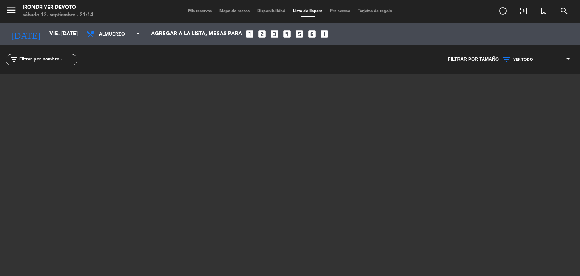
click at [341, 10] on span "Pre-acceso" at bounding box center [340, 11] width 28 height 4
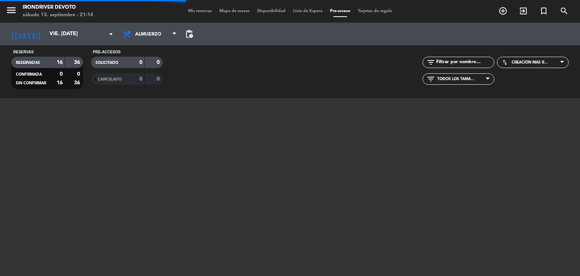
click at [374, 12] on span "Tarjetas de regalo" at bounding box center [375, 11] width 42 height 4
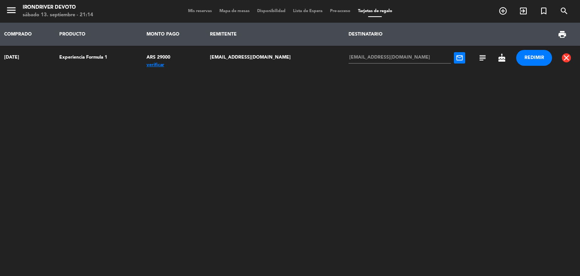
click at [225, 11] on span "Mapa de mesas" at bounding box center [235, 11] width 38 height 4
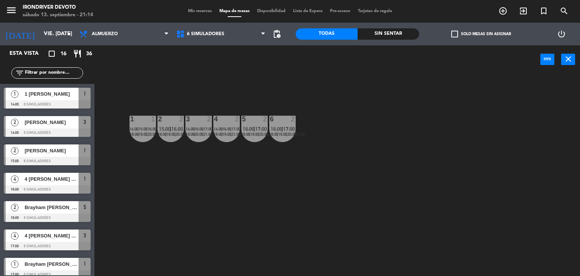
click at [196, 10] on span "Mis reservas" at bounding box center [199, 11] width 31 height 4
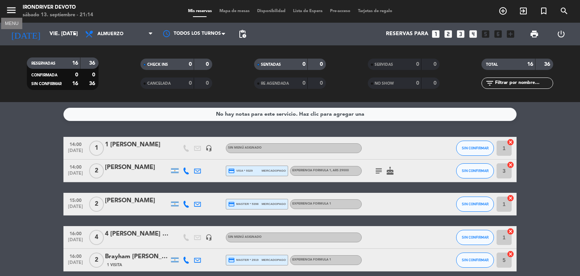
click at [16, 14] on icon "menu" at bounding box center [11, 10] width 11 height 11
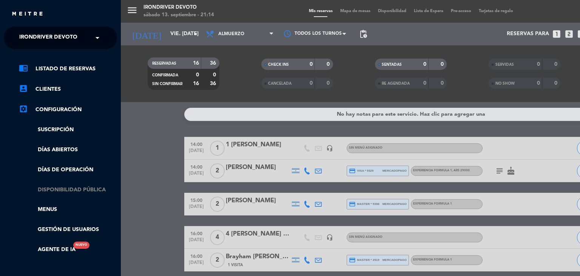
scroll to position [51, 0]
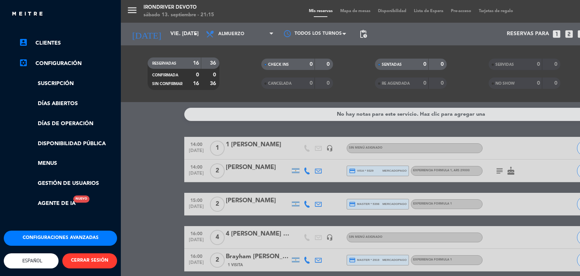
click at [48, 231] on button "Configuraciones avanzadas" at bounding box center [60, 237] width 113 height 15
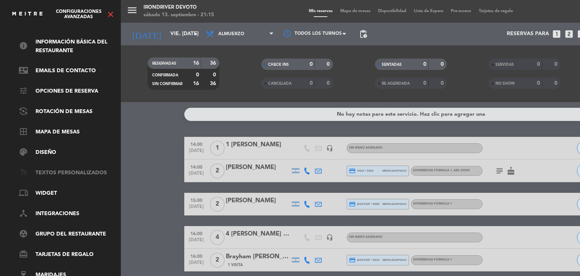
scroll to position [0, 0]
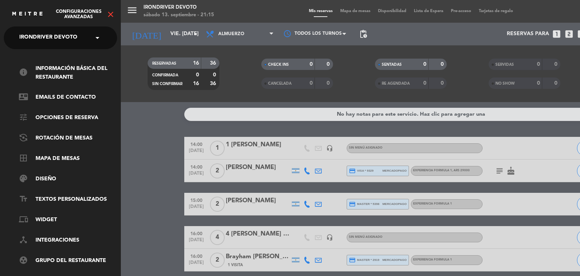
click at [109, 16] on icon "close" at bounding box center [110, 14] width 9 height 9
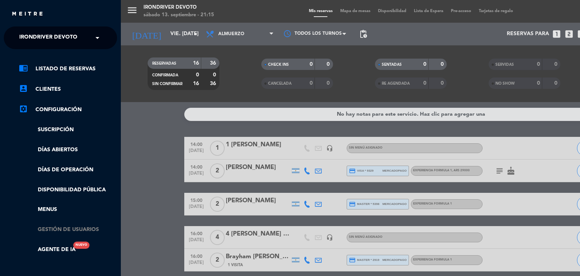
click at [54, 229] on link "Gestión de usuarios" at bounding box center [68, 229] width 98 height 9
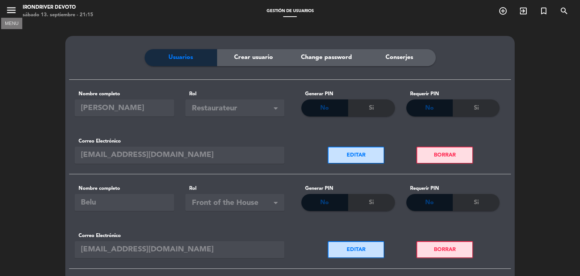
click at [14, 11] on icon "menu" at bounding box center [11, 10] width 11 height 11
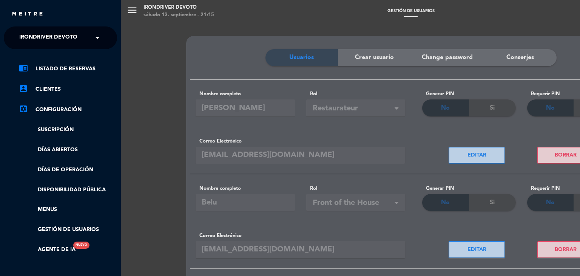
click at [253, 181] on div "menu Irondriver Devoto sábado 13. septiembre - 21:15 Gestión de usuarios add_ci…" at bounding box center [411, 138] width 580 height 276
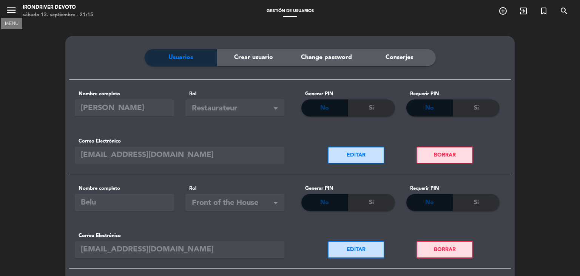
click at [12, 14] on icon "menu" at bounding box center [11, 10] width 11 height 11
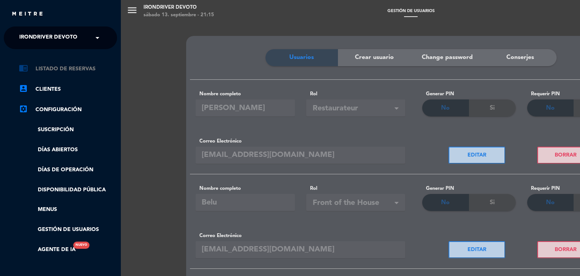
click at [49, 71] on link "chrome_reader_mode Listado de Reservas" at bounding box center [68, 68] width 98 height 9
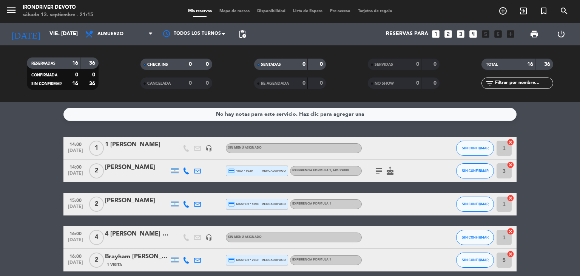
click at [169, 85] on span "CANCELADA" at bounding box center [158, 84] width 23 height 4
click at [173, 62] on div "CHECK INS" at bounding box center [159, 64] width 35 height 9
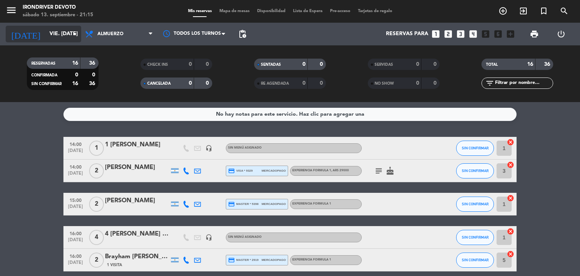
click at [59, 36] on input "vie. [DATE]" at bounding box center [82, 34] width 72 height 14
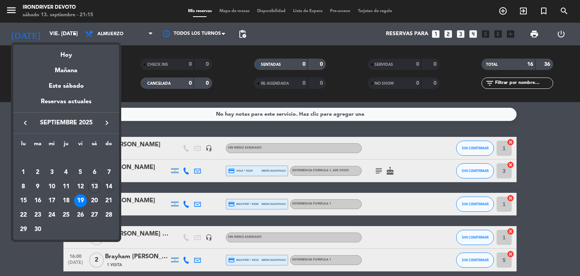
click at [109, 185] on div "14" at bounding box center [108, 186] width 13 height 13
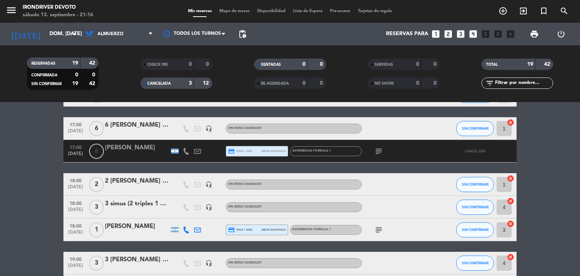
scroll to position [264, 0]
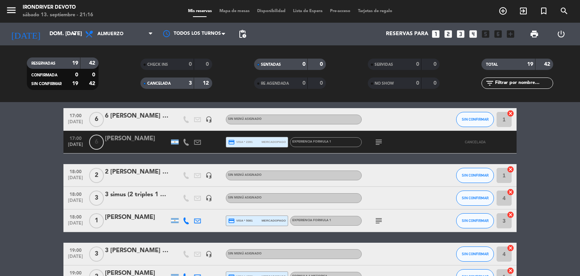
click at [130, 139] on div "[PERSON_NAME]" at bounding box center [137, 139] width 64 height 10
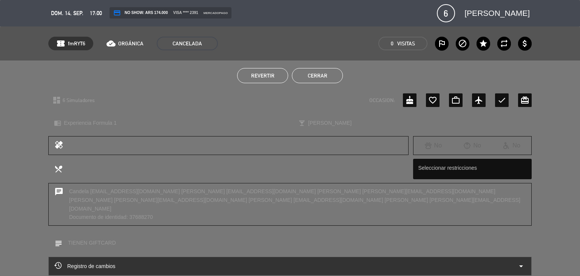
click at [329, 77] on button "Cerrar" at bounding box center [317, 75] width 51 height 15
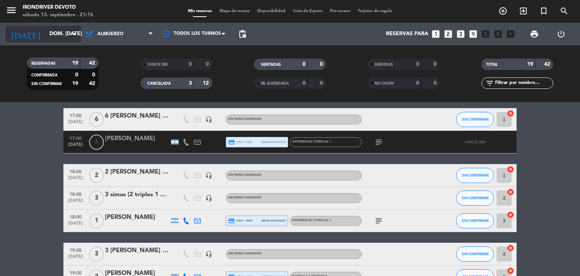
click at [46, 38] on input "dom. [DATE]" at bounding box center [82, 34] width 72 height 14
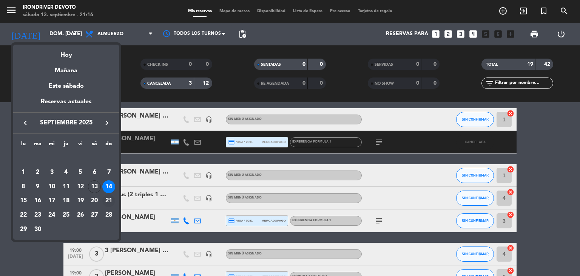
click at [110, 198] on div "21" at bounding box center [108, 200] width 13 height 13
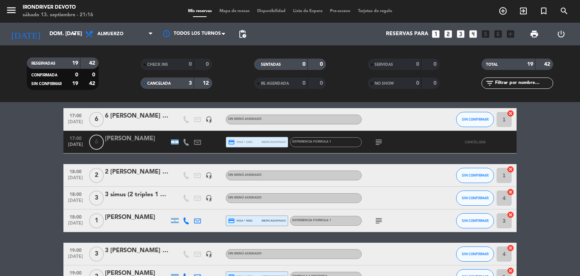
type input "dom. [DATE]"
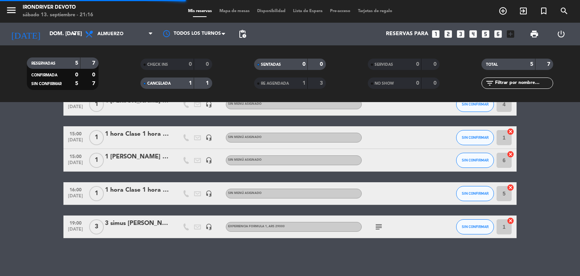
scroll to position [66, 0]
click at [497, 35] on icon "looks_6" at bounding box center [498, 34] width 10 height 10
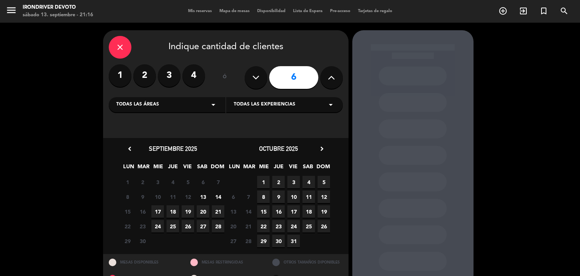
click at [220, 210] on span "21" at bounding box center [218, 211] width 12 height 12
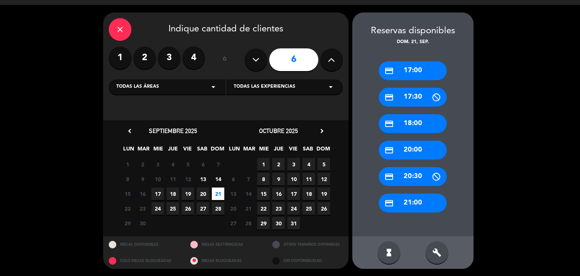
click at [414, 73] on div "credit_card 17:00" at bounding box center [413, 70] width 68 height 19
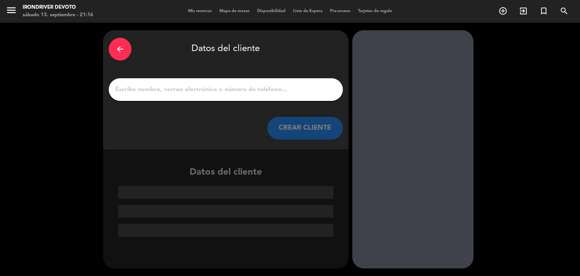
click at [208, 88] on input "1" at bounding box center [225, 89] width 223 height 11
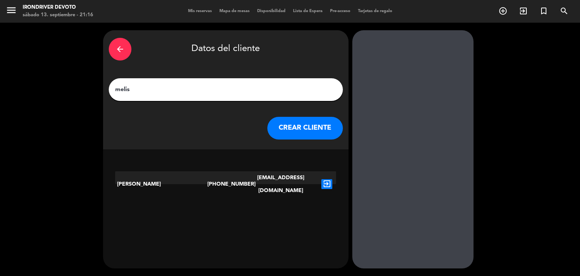
type input "melis"
click at [327, 179] on icon "exit_to_app" at bounding box center [326, 184] width 11 height 10
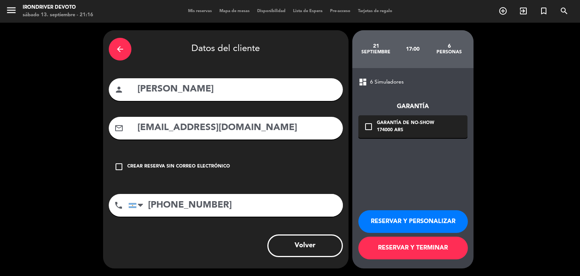
click at [411, 246] on button "RESERVAR Y TERMINAR" at bounding box center [412, 247] width 109 height 23
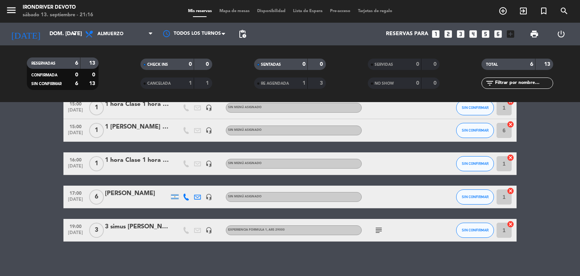
scroll to position [75, 0]
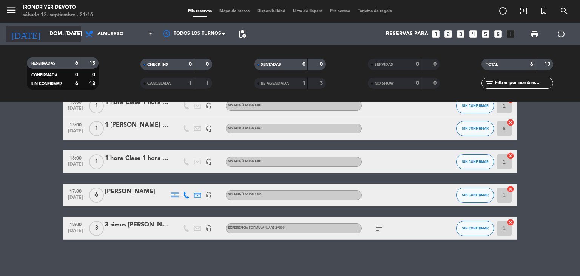
click at [53, 36] on input "dom. [DATE]" at bounding box center [82, 34] width 72 height 14
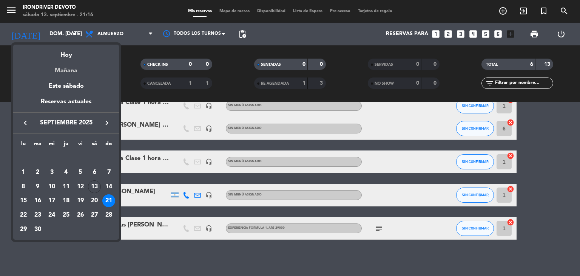
click at [68, 72] on div "Mañana" at bounding box center [66, 67] width 106 height 15
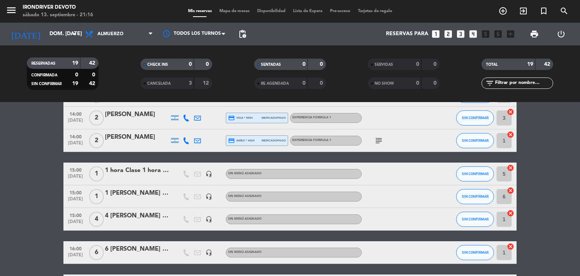
click at [178, 86] on div "3" at bounding box center [184, 83] width 15 height 9
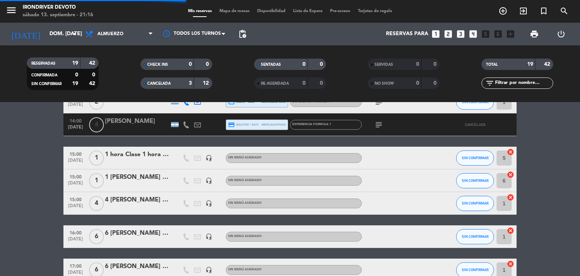
scroll to position [264, 0]
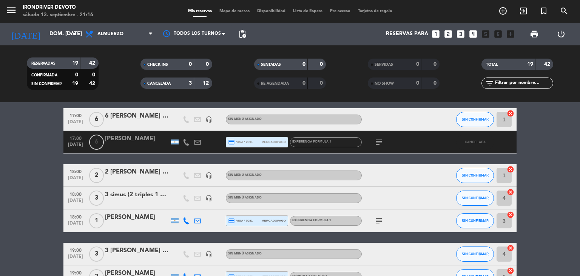
click at [376, 141] on icon "subject" at bounding box center [378, 141] width 9 height 9
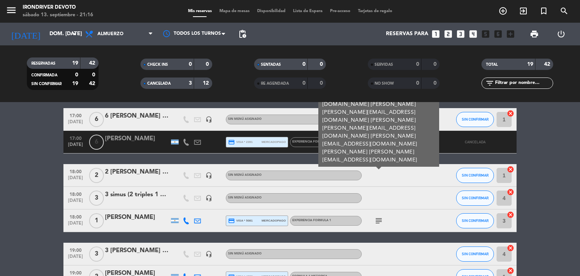
click at [132, 138] on div "[PERSON_NAME]" at bounding box center [137, 139] width 64 height 10
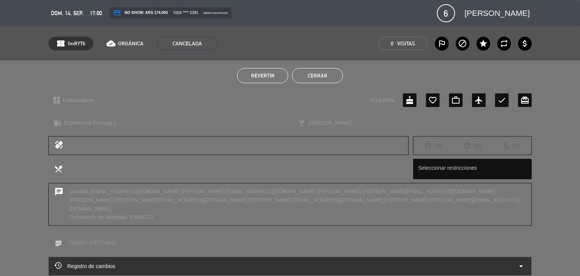
scroll to position [38, 0]
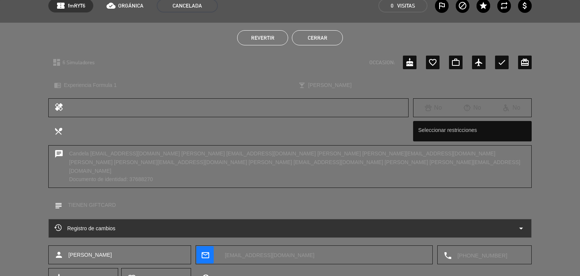
click at [131, 171] on div "chat Candela [EMAIL_ADDRESS][DOMAIN_NAME] [PERSON_NAME] [EMAIL_ADDRESS][DOMAIN_…" at bounding box center [289, 166] width 483 height 43
click at [145, 174] on div "chat Candela [EMAIL_ADDRESS][DOMAIN_NAME] [PERSON_NAME] [EMAIL_ADDRESS][DOMAIN_…" at bounding box center [289, 166] width 483 height 43
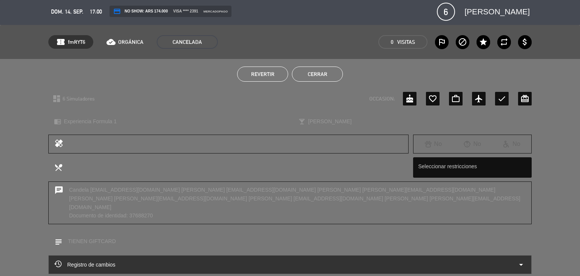
scroll to position [0, 0]
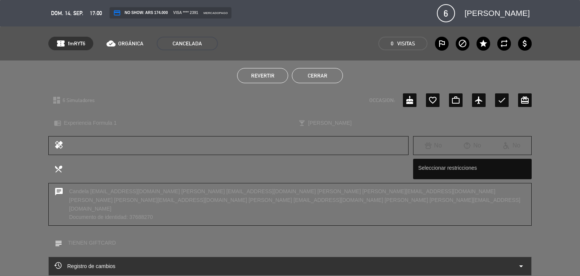
click at [306, 75] on button "Cerrar" at bounding box center [317, 75] width 51 height 15
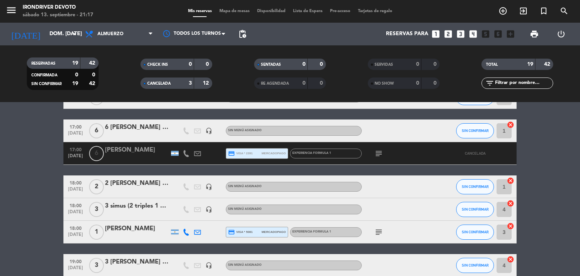
scroll to position [245, 0]
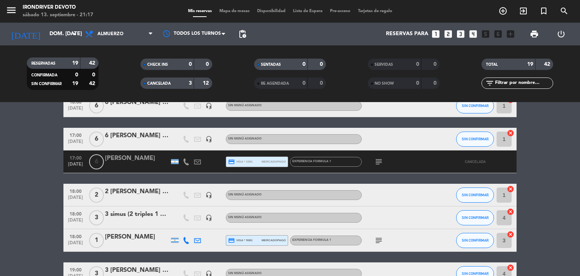
click at [376, 159] on icon "subject" at bounding box center [378, 161] width 9 height 9
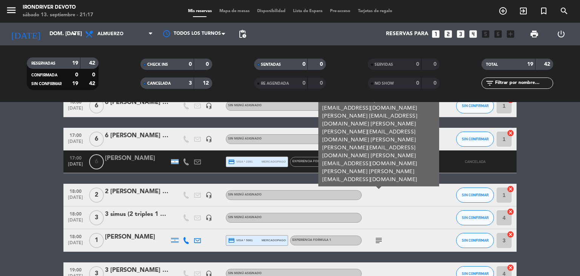
scroll to position [169, 0]
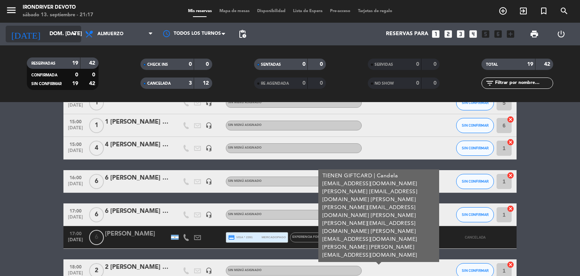
click at [47, 31] on input "dom. [DATE]" at bounding box center [82, 34] width 72 height 14
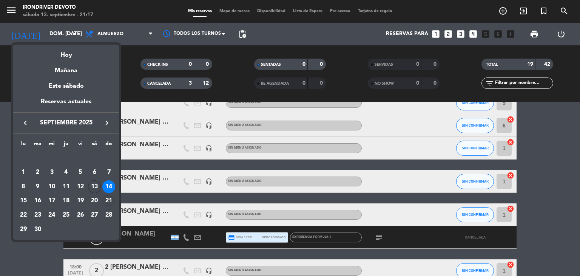
click at [109, 202] on div "21" at bounding box center [108, 200] width 13 height 13
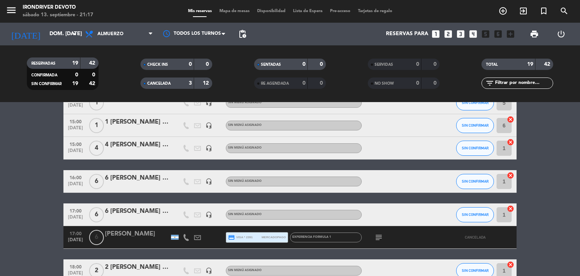
type input "dom. [DATE]"
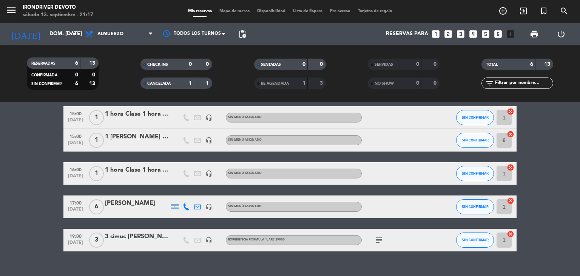
scroll to position [100, 0]
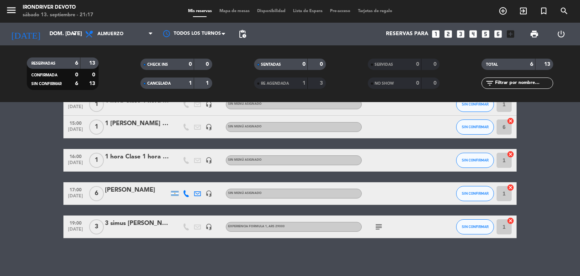
click at [377, 228] on icon "subject" at bounding box center [378, 226] width 9 height 9
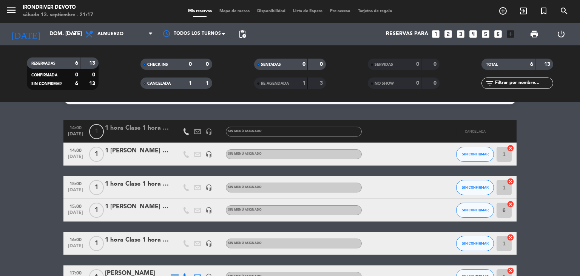
scroll to position [0, 0]
